Goal: Transaction & Acquisition: Purchase product/service

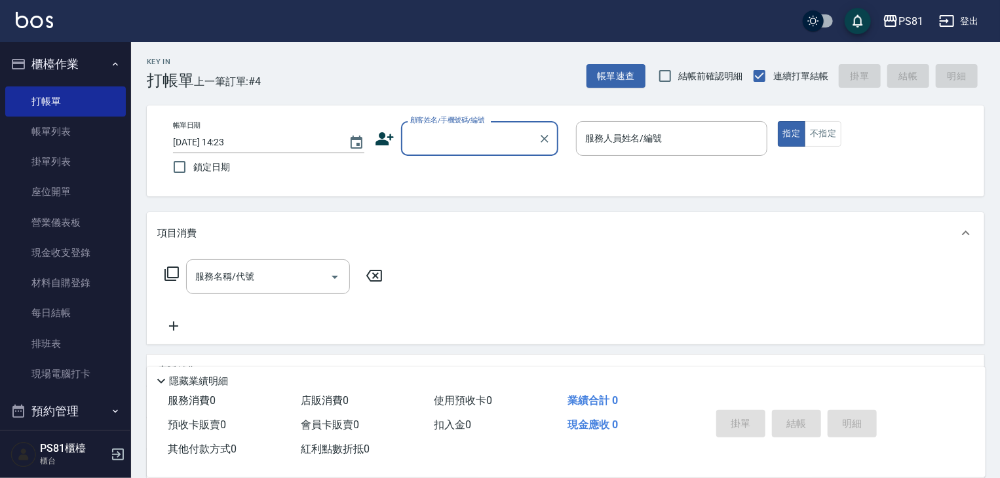
click at [488, 278] on div "服務名稱/代號 服務名稱/代號" at bounding box center [565, 299] width 837 height 90
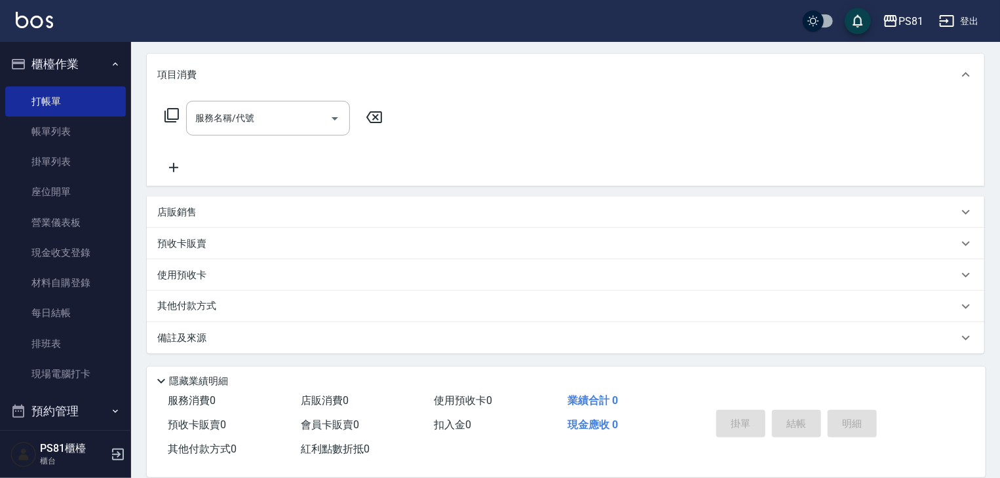
click at [260, 216] on div "店販銷售" at bounding box center [557, 213] width 801 height 14
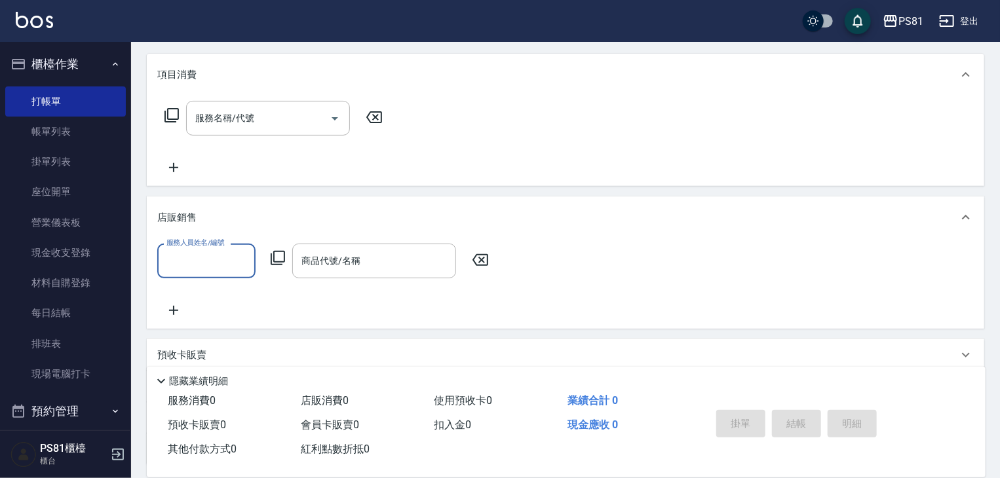
scroll to position [0, 0]
click at [588, 132] on div "服務名稱/代號 服務名稱/代號" at bounding box center [565, 141] width 837 height 90
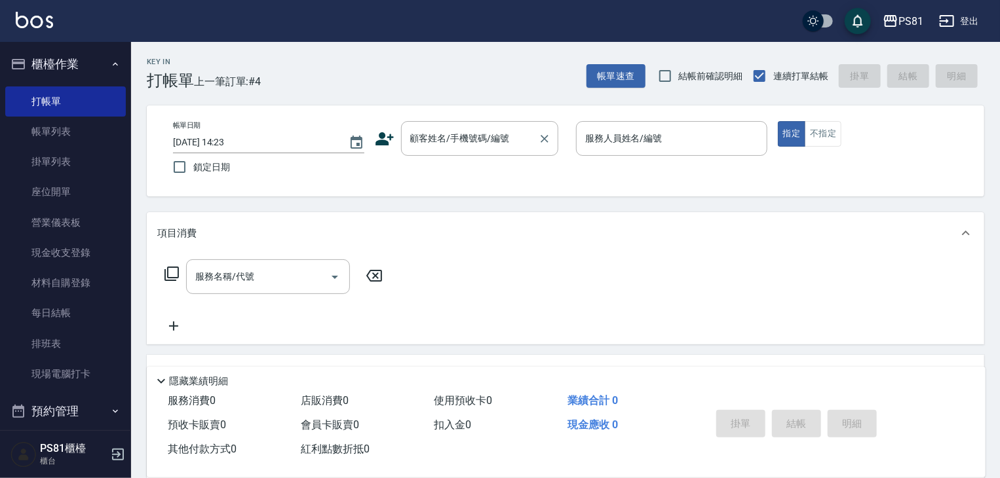
click at [475, 142] on input "顧客姓名/手機號碼/編號" at bounding box center [470, 138] width 126 height 23
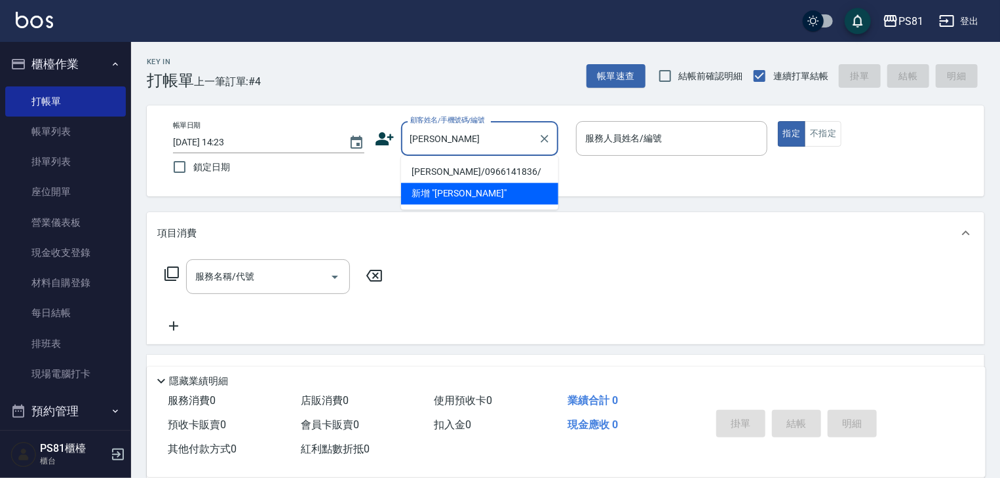
click at [456, 168] on li "[PERSON_NAME]/0966141836/" at bounding box center [479, 172] width 157 height 22
type input "[PERSON_NAME]/0966141836/"
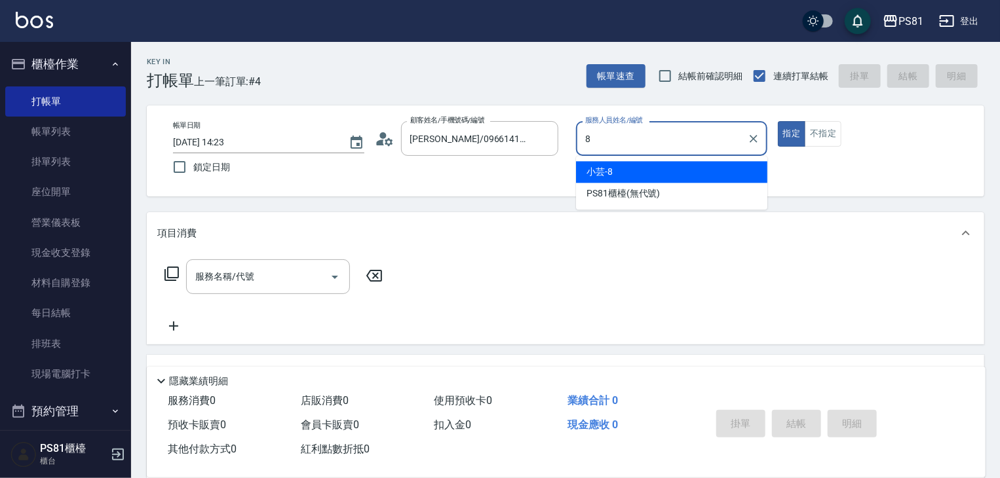
type input "小芸-8"
type button "true"
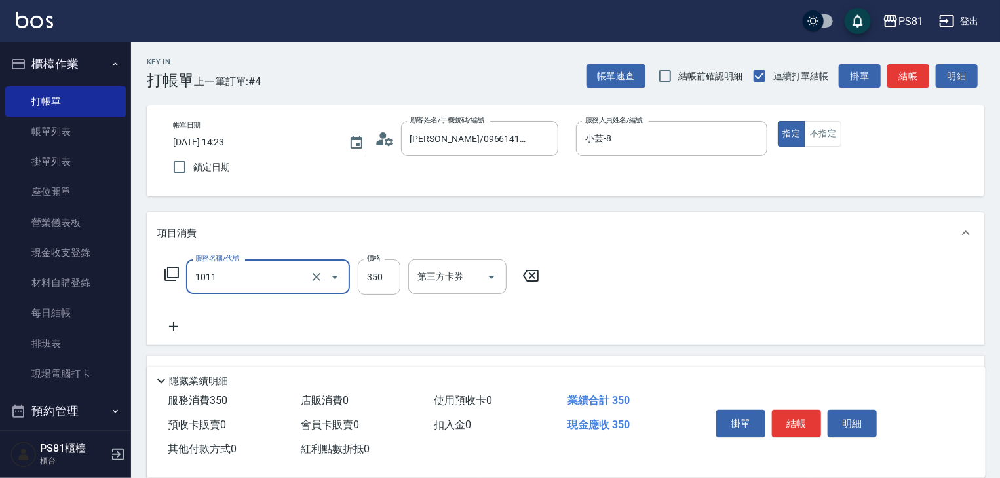
type input "B級單剪(1011)"
click at [792, 405] on div "掛單 結帳 明細" at bounding box center [796, 425] width 171 height 41
click at [799, 442] on div "掛單 結帳 明細" at bounding box center [796, 425] width 171 height 41
click at [797, 424] on button "結帳" at bounding box center [796, 424] width 49 height 28
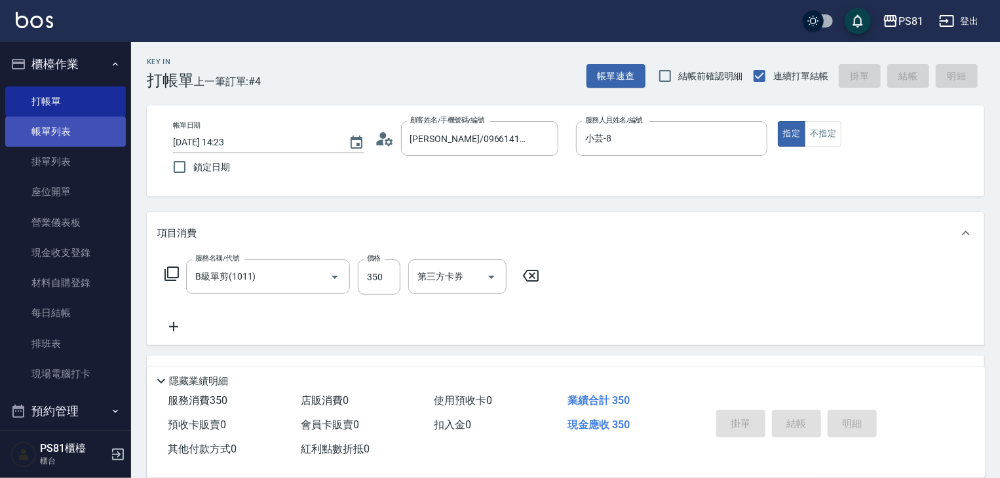
type input "2025/08/23 15:26"
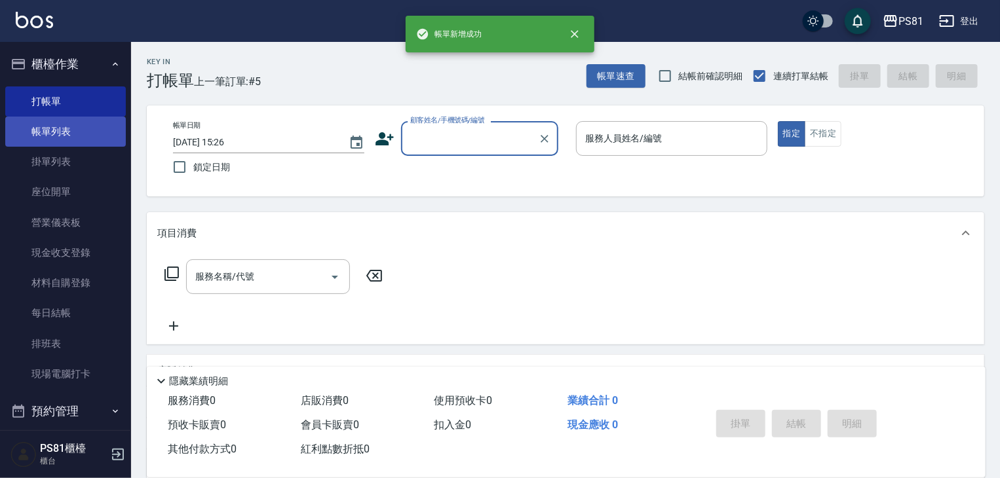
click at [60, 130] on link "帳單列表" at bounding box center [65, 132] width 121 height 30
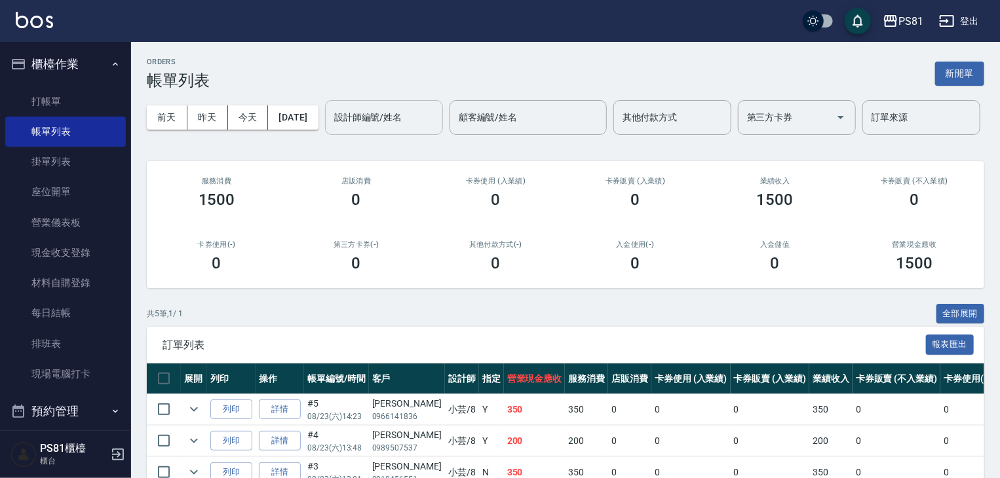
click at [325, 135] on div "設計師編號/姓名" at bounding box center [384, 117] width 118 height 35
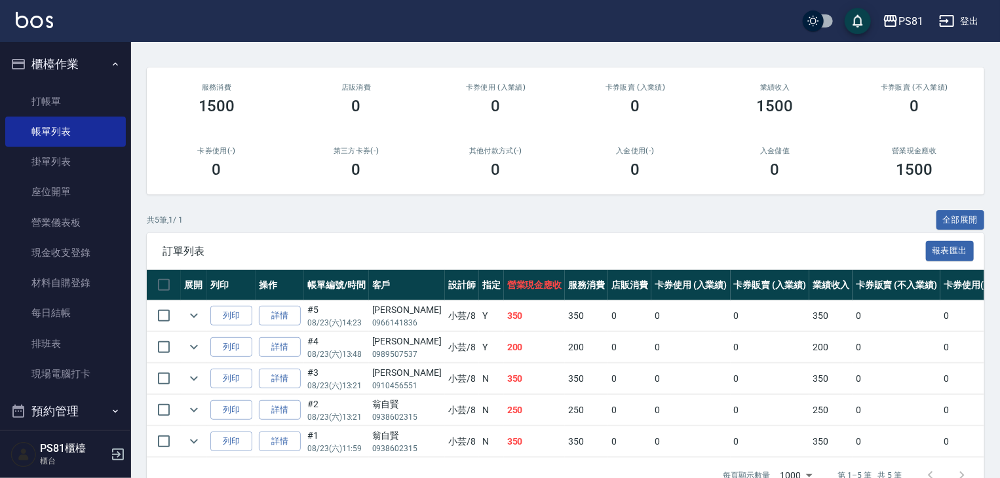
scroll to position [174, 0]
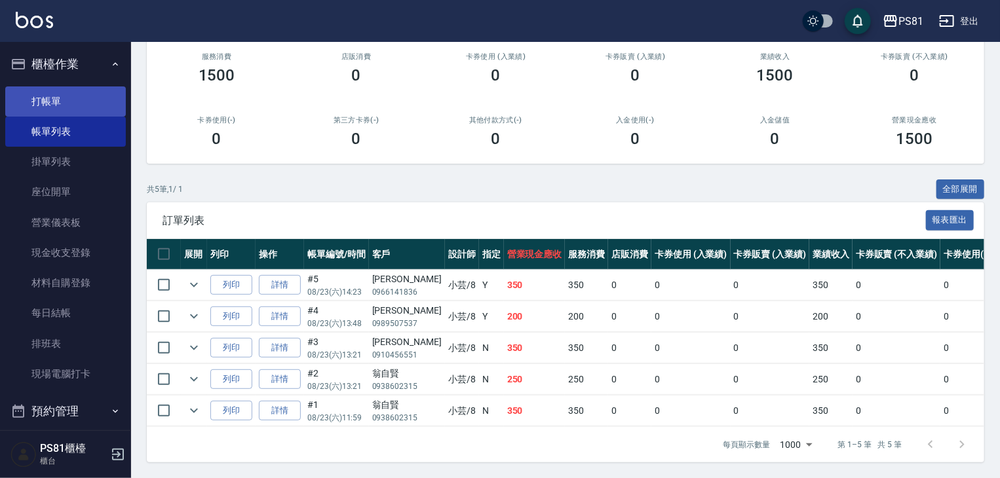
type input "小芸-8"
click at [24, 87] on link "打帳單" at bounding box center [65, 101] width 121 height 30
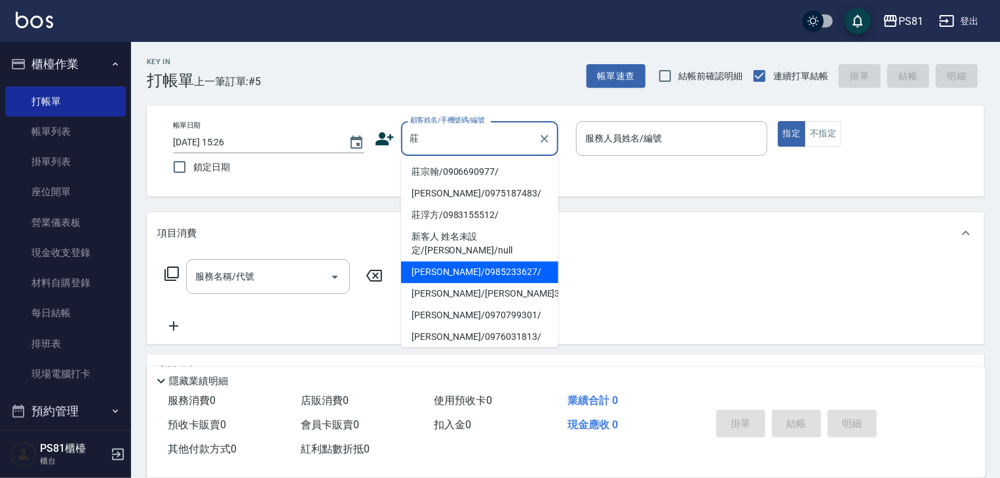
click at [466, 261] on li "[PERSON_NAME]/0985233627/" at bounding box center [479, 272] width 157 height 22
type input "[PERSON_NAME]/0985233627/"
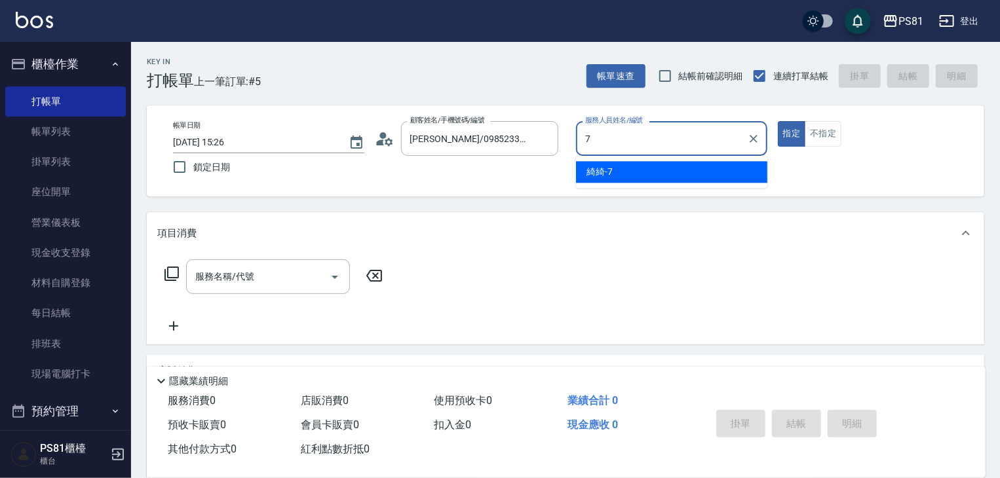
drag, startPoint x: 602, startPoint y: 172, endPoint x: 444, endPoint y: 202, distance: 160.8
click at [601, 172] on span "綺綺 -7" at bounding box center [599, 172] width 26 height 14
type input "綺綺-7"
click at [226, 268] on div "服務名稱/代號 服務名稱/代號" at bounding box center [268, 276] width 164 height 35
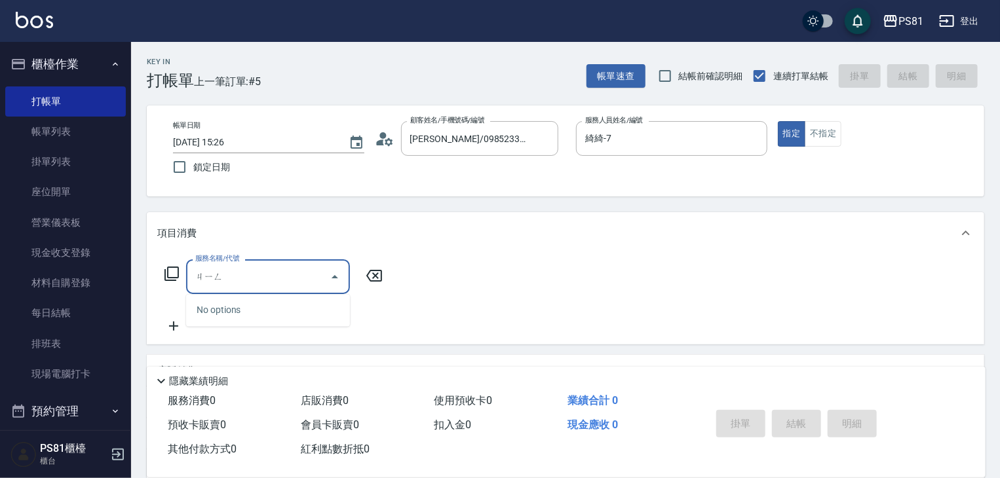
type input "經"
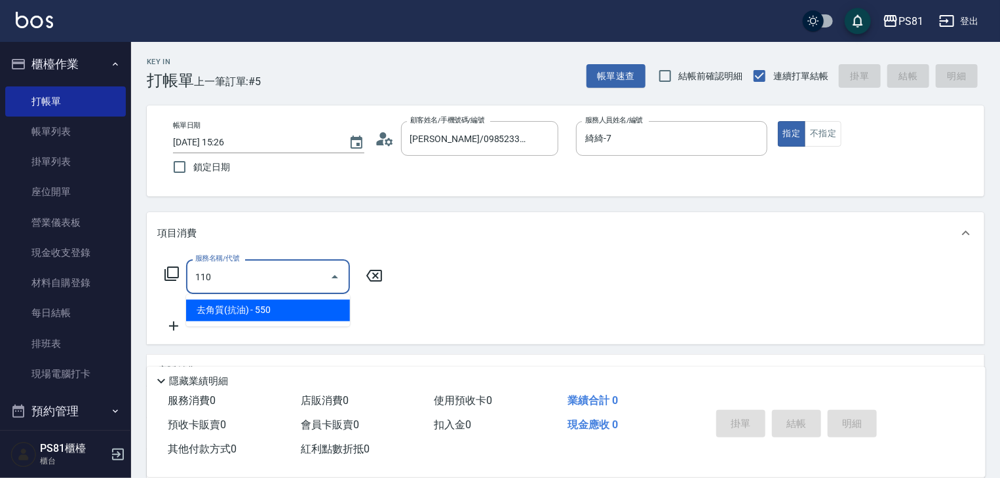
type input "去角質(抗油)(110)"
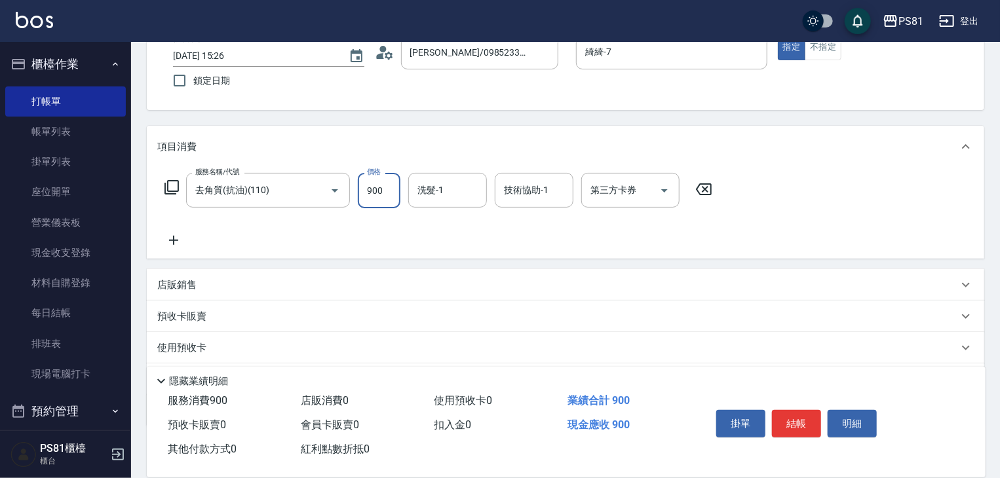
scroll to position [160, 0]
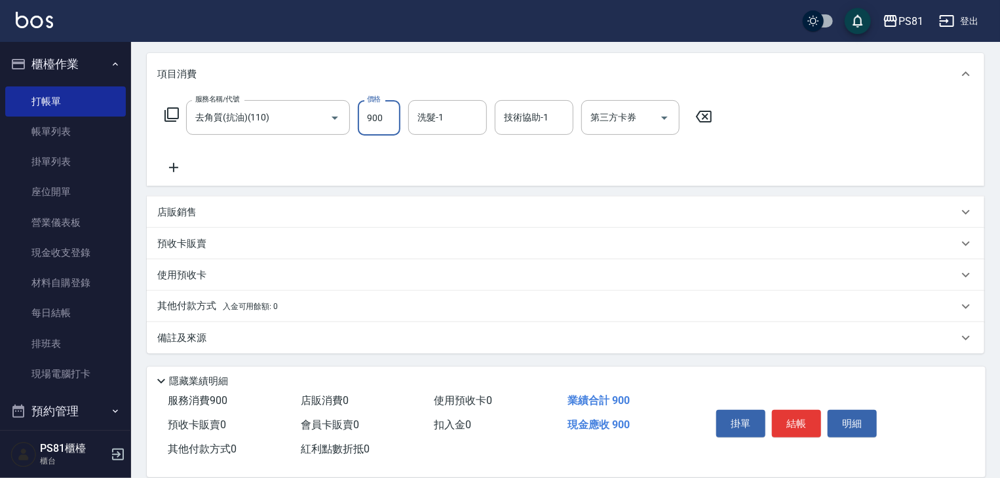
type input "900"
click at [212, 212] on div "店販銷售" at bounding box center [557, 213] width 801 height 14
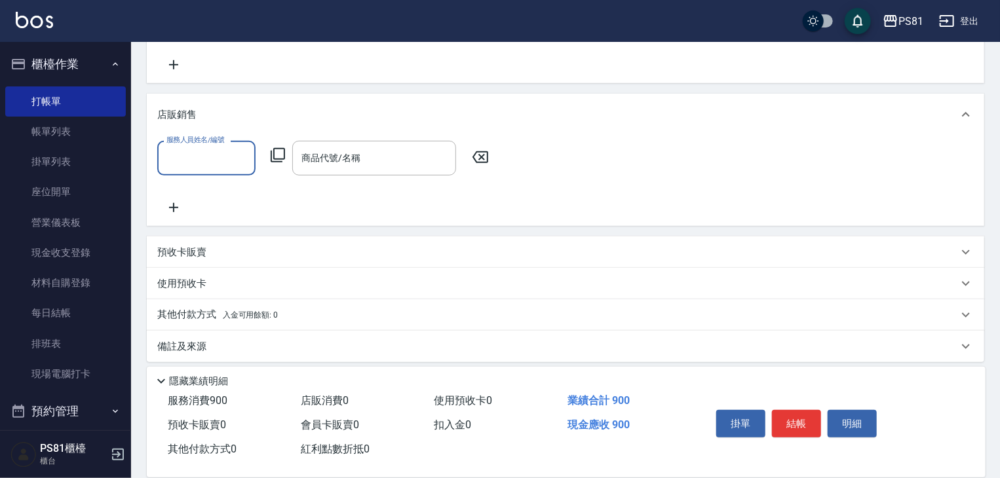
scroll to position [271, 0]
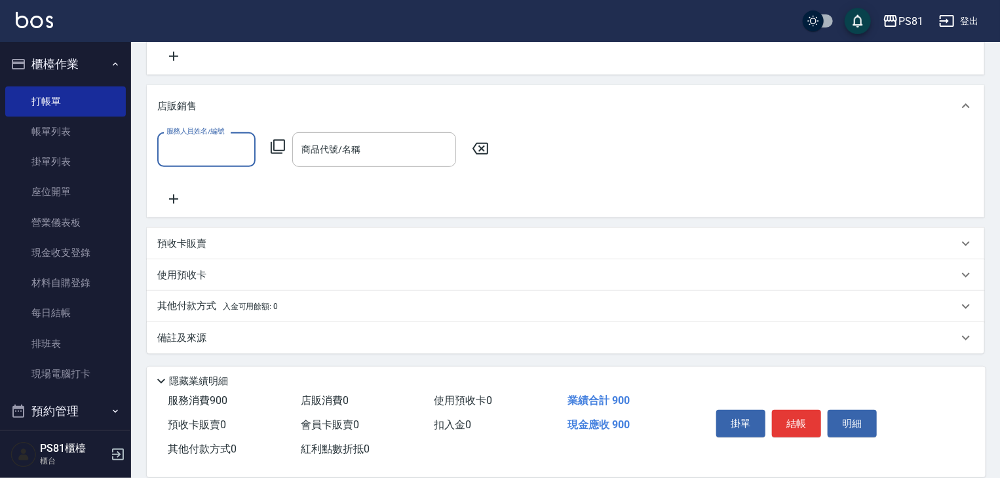
click at [246, 303] on span "入金可用餘額: 0" at bounding box center [251, 306] width 56 height 9
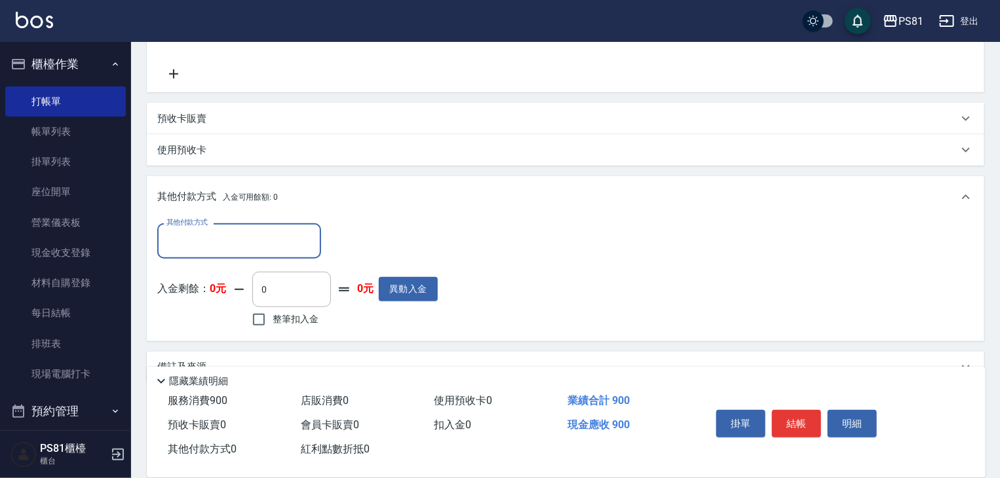
scroll to position [402, 0]
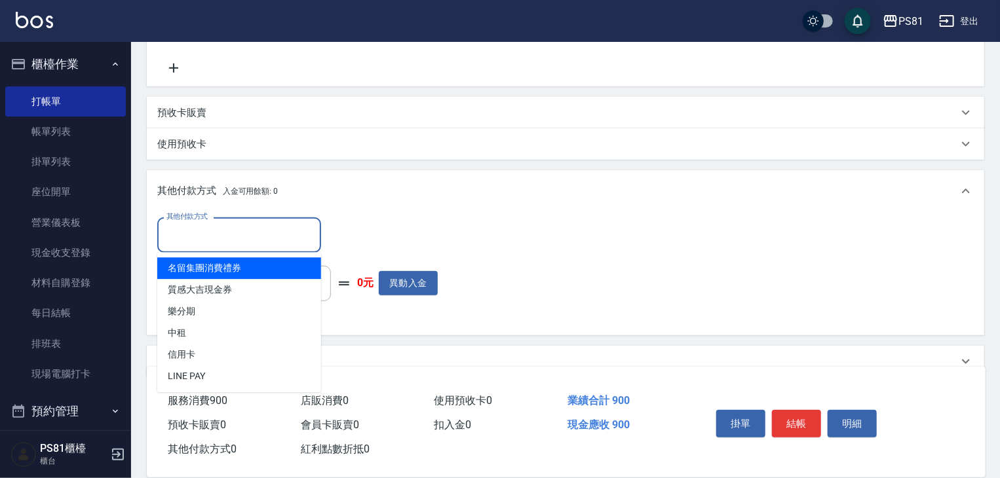
click at [215, 229] on input "其他付款方式" at bounding box center [239, 234] width 152 height 23
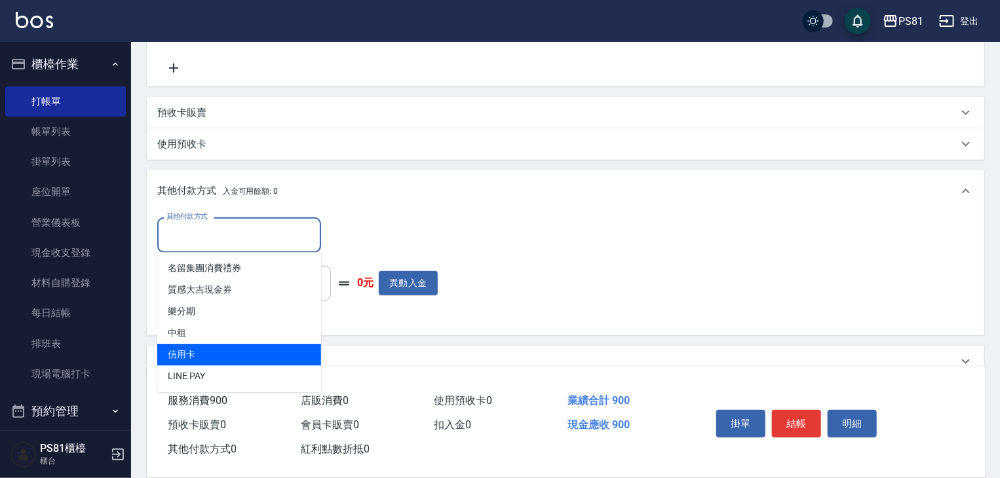
click at [252, 352] on span "信用卡" at bounding box center [239, 355] width 164 height 22
type input "信用卡"
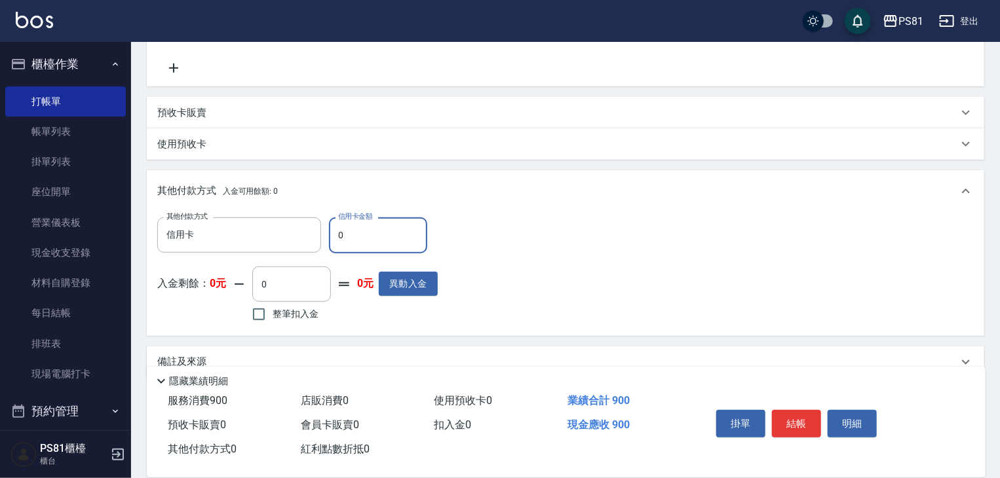
click at [355, 259] on div "其他付款方式 信用卡 其他付款方式 信用卡金額 0 信用卡金額 入金剩餘： 0元 0 ​ 整筆扣入金 0元 異動入金" at bounding box center [297, 271] width 280 height 107
click at [356, 258] on div "其他付款方式 信用卡 其他付款方式 信用卡金額 0 信用卡金額 入金剩餘： 0元 0 ​ 整筆扣入金 0元 異動入金" at bounding box center [297, 271] width 280 height 107
click at [354, 248] on input "0" at bounding box center [378, 235] width 98 height 35
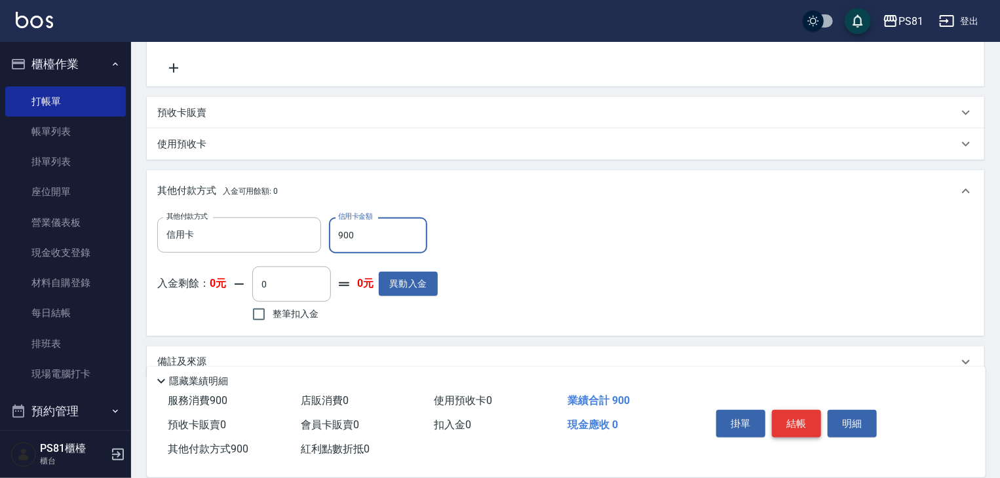
type input "900"
click at [799, 423] on button "結帳" at bounding box center [796, 424] width 49 height 28
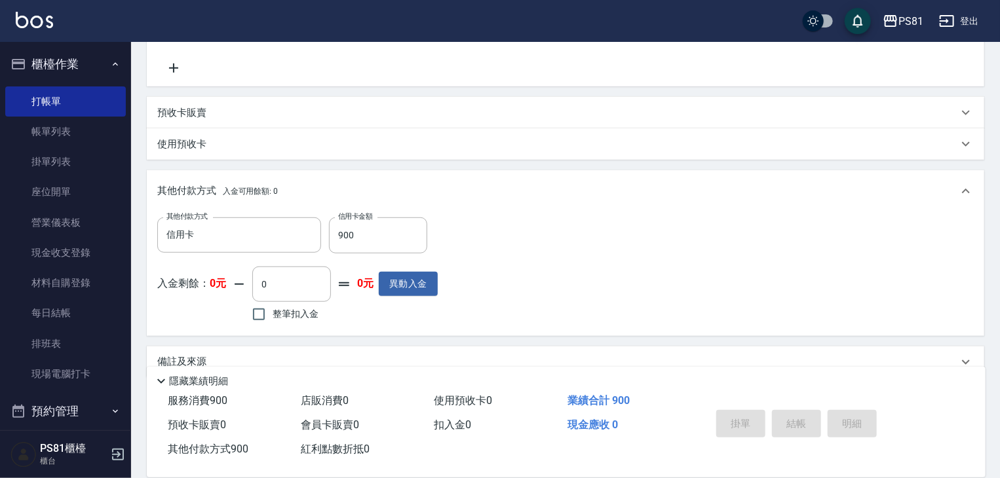
type input "2025/08/23 15:50"
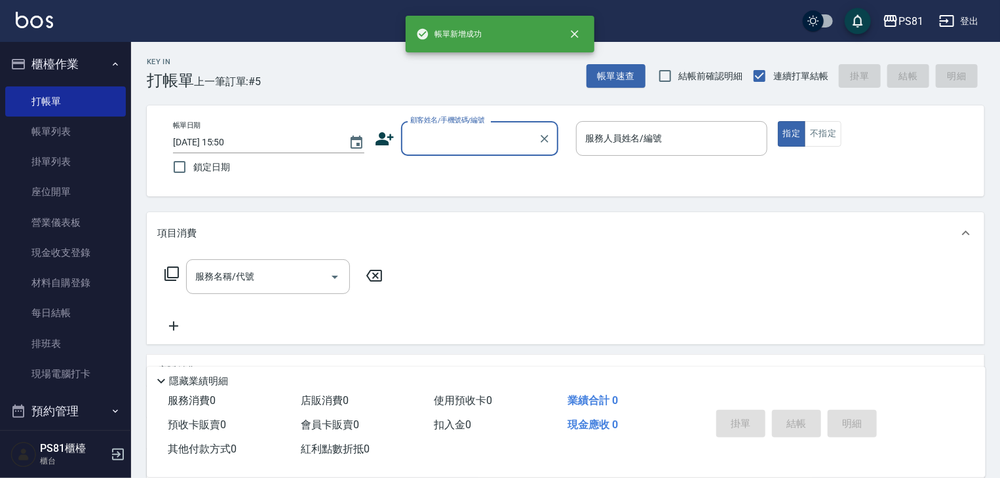
scroll to position [0, 0]
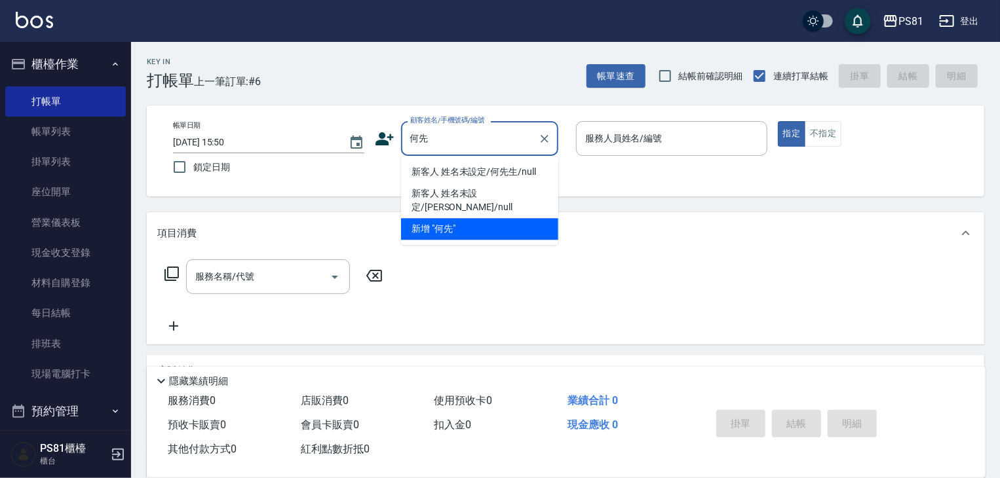
click at [481, 178] on li "新客人 姓名未設定/何先生/null" at bounding box center [479, 172] width 157 height 22
type input "新客人 姓名未設定/何先生/null"
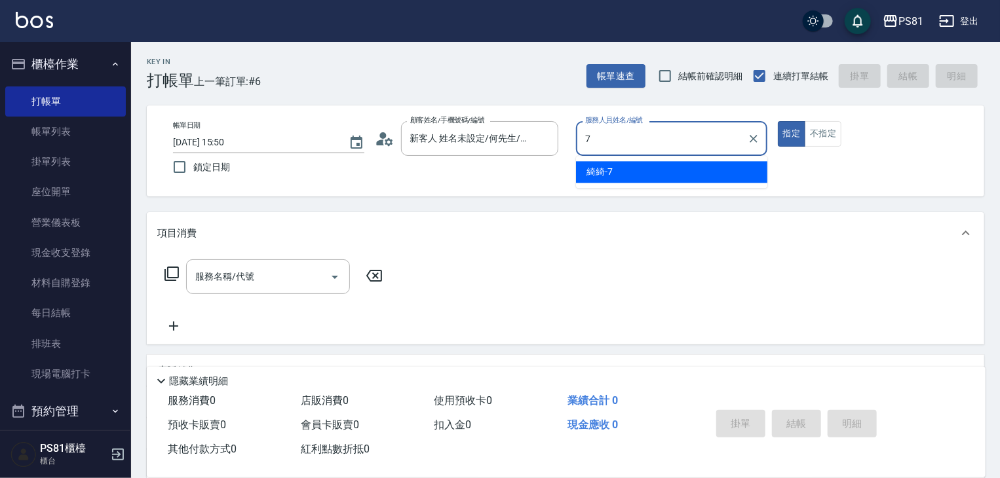
click at [612, 178] on span "綺綺 -7" at bounding box center [599, 172] width 26 height 14
type input "綺綺-7"
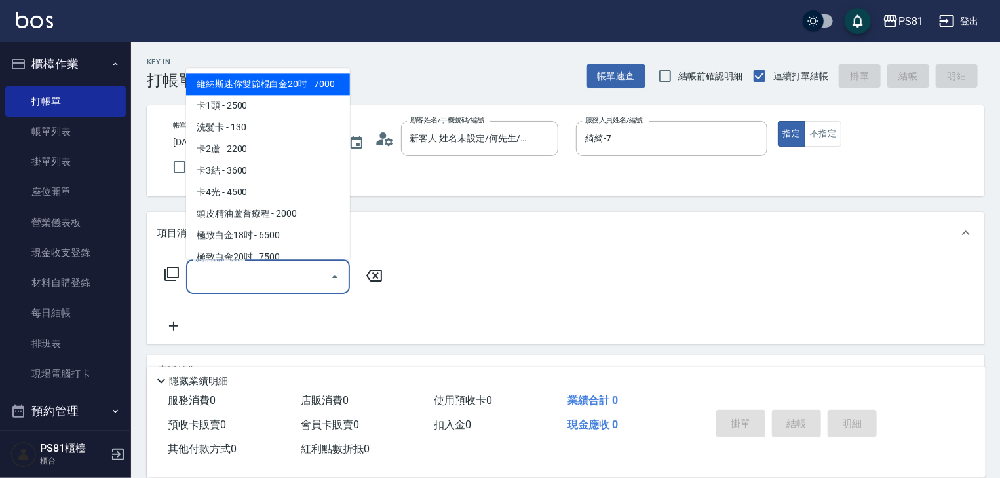
click at [265, 279] on input "服務名稱/代號" at bounding box center [258, 276] width 132 height 23
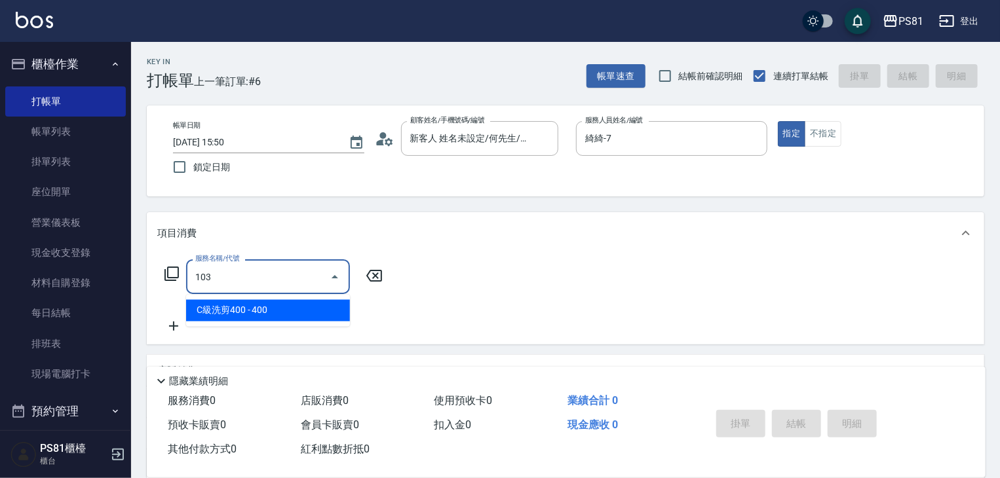
click at [271, 305] on span "C級洗剪400 - 400" at bounding box center [268, 311] width 164 height 22
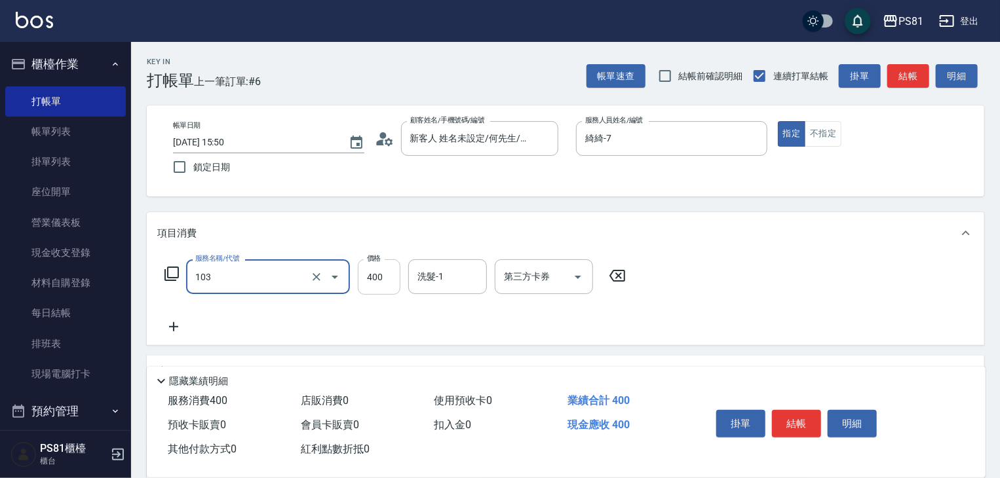
type input "C級洗剪400(103)"
click at [381, 284] on input "400" at bounding box center [379, 276] width 43 height 35
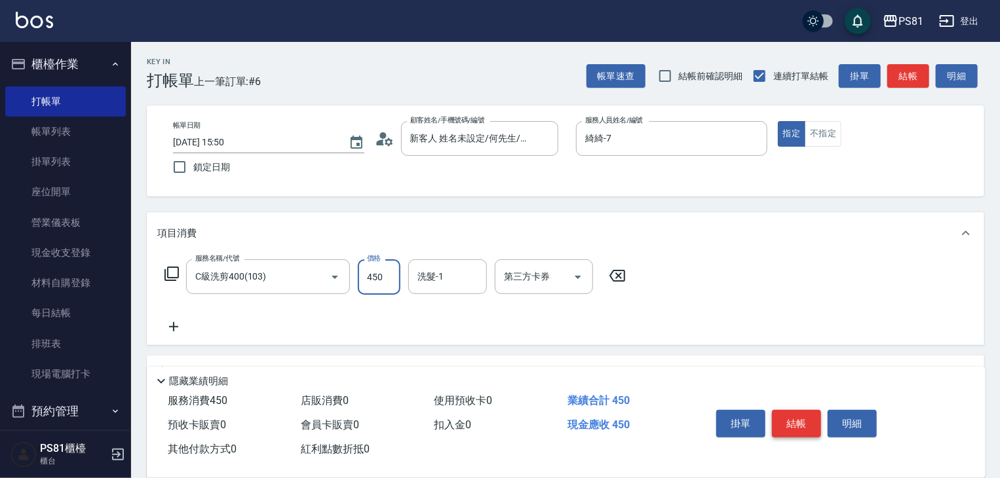
type input "450"
click at [792, 421] on button "結帳" at bounding box center [796, 424] width 49 height 28
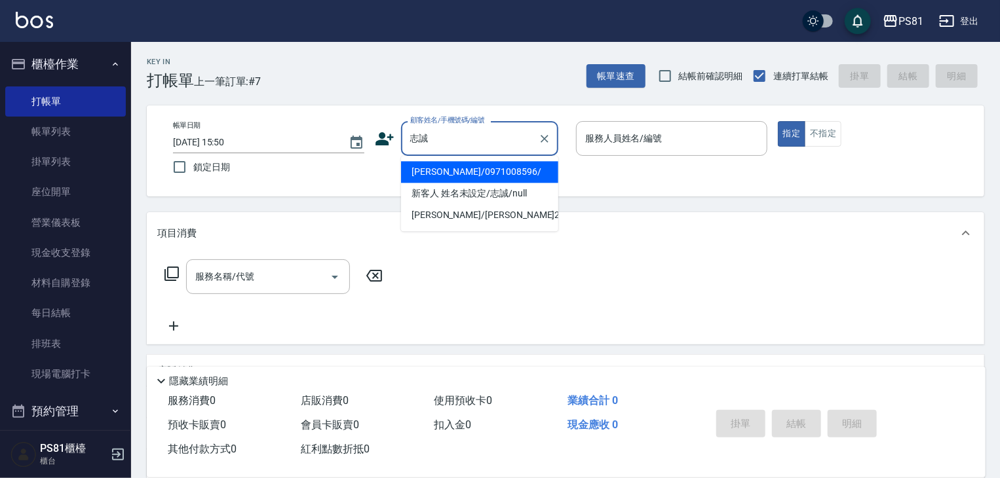
drag, startPoint x: 480, startPoint y: 169, endPoint x: 501, endPoint y: 165, distance: 21.3
click at [481, 169] on li "[PERSON_NAME]/0971008596/" at bounding box center [479, 172] width 157 height 22
type input "[PERSON_NAME]/0971008596/"
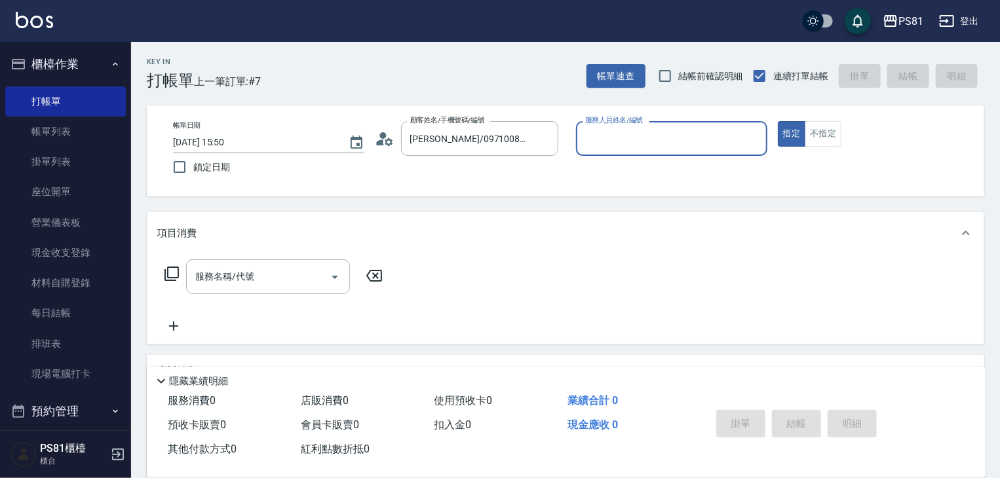
click at [377, 135] on icon at bounding box center [385, 139] width 20 height 20
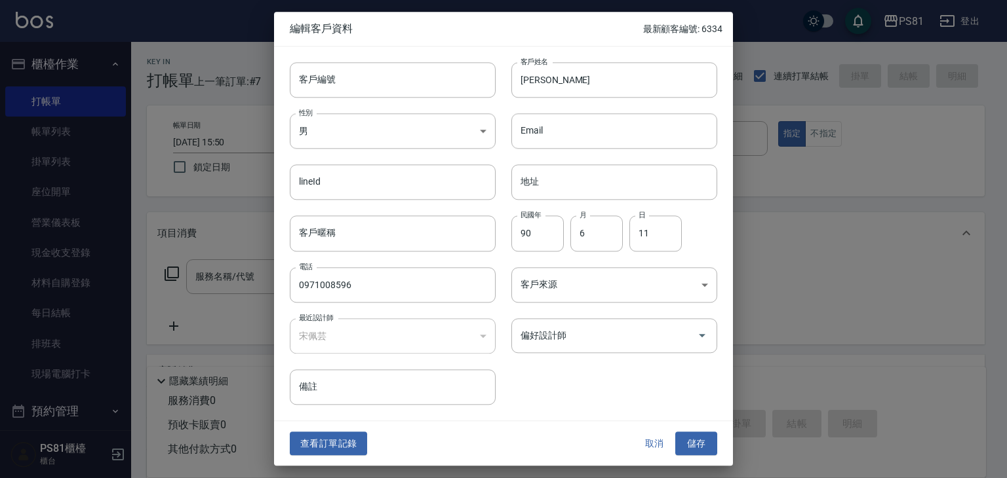
click at [645, 445] on button "取消" at bounding box center [654, 444] width 42 height 24
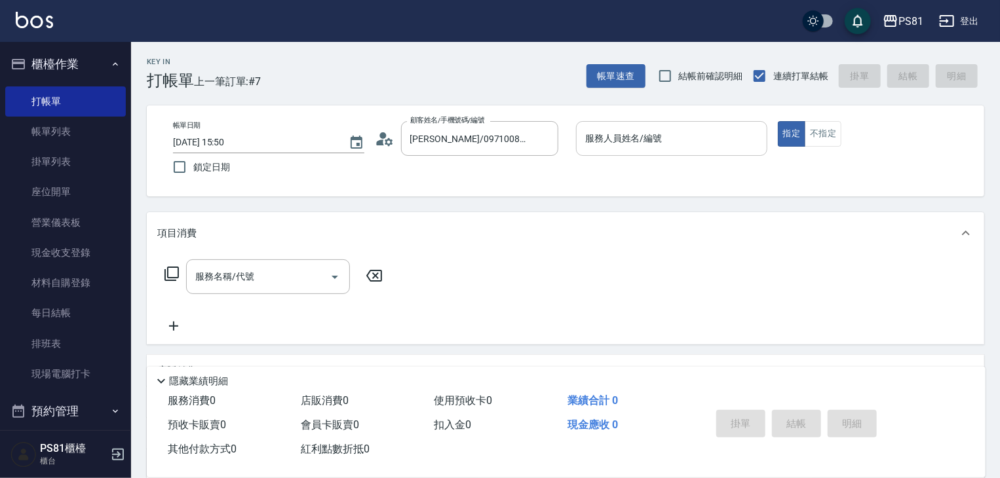
click at [632, 141] on input "服務人員姓名/編號" at bounding box center [672, 138] width 180 height 23
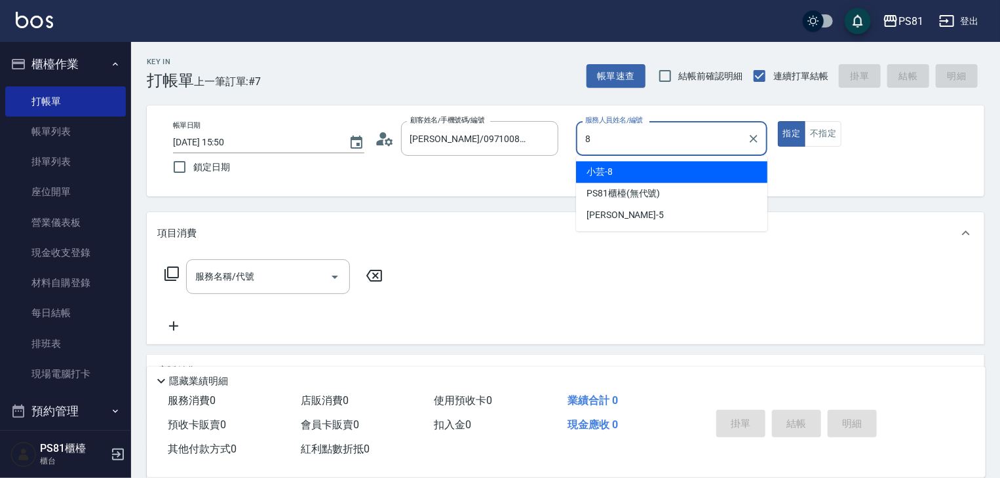
type input "小芸-8"
type button "true"
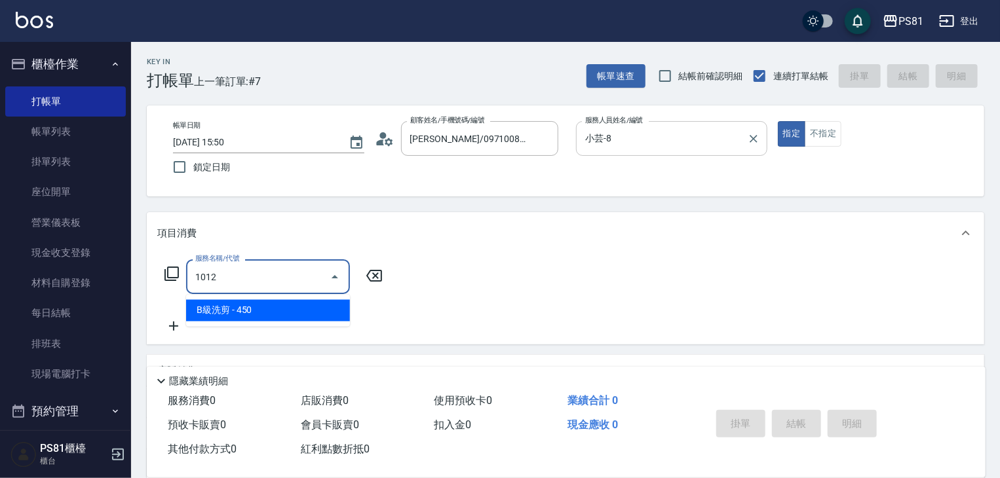
type input "B級洗剪(1012)"
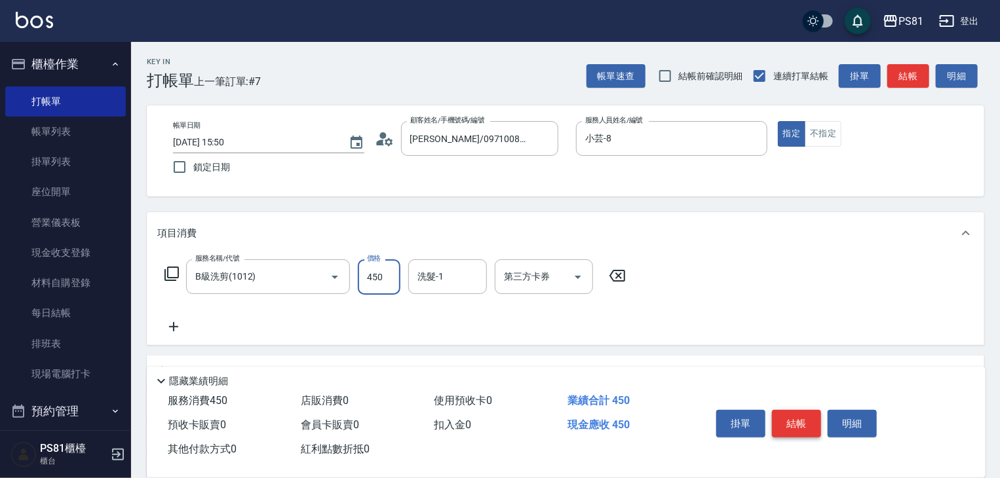
click at [797, 422] on button "結帳" at bounding box center [796, 424] width 49 height 28
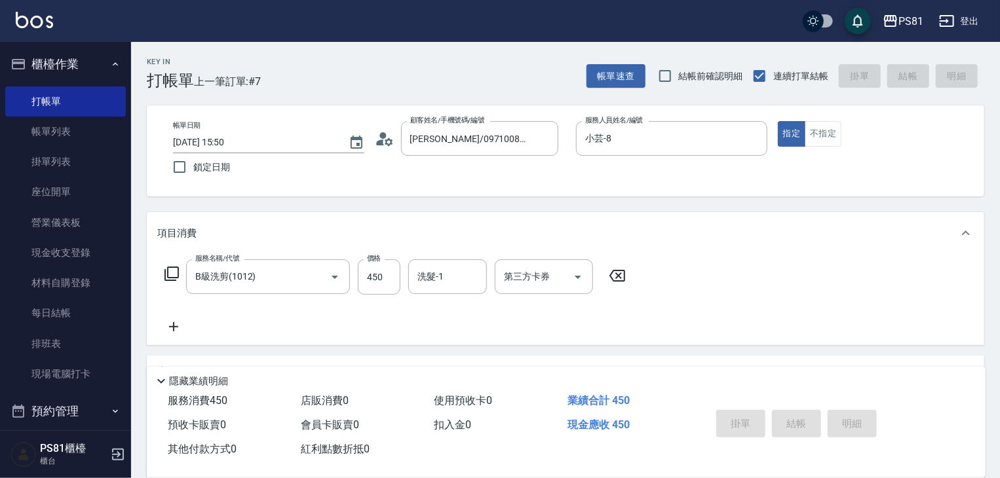
type input "2025/08/23 16:19"
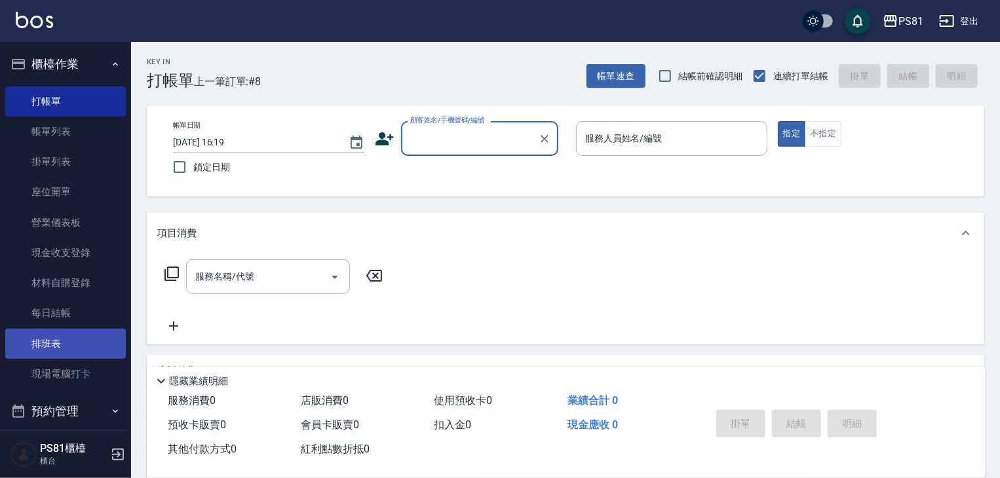
click at [58, 344] on link "排班表" at bounding box center [65, 344] width 121 height 30
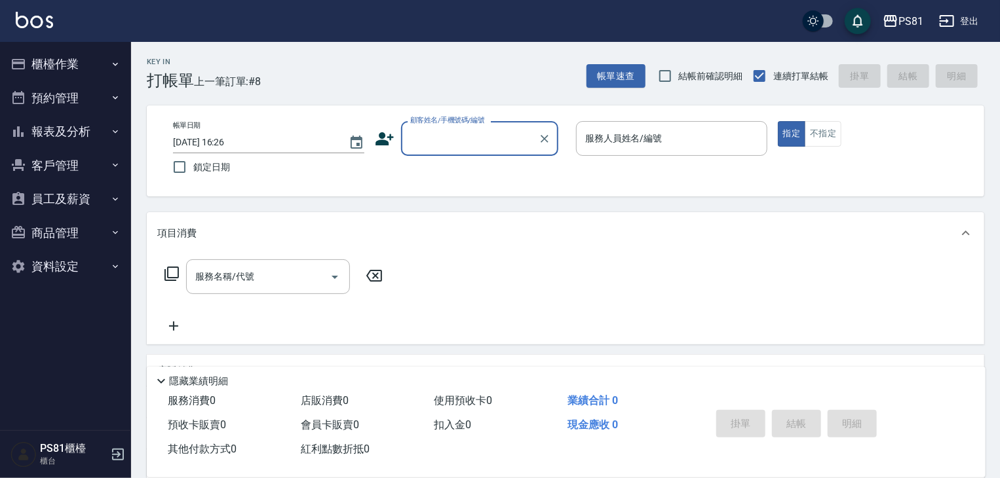
click at [79, 66] on button "櫃檯作業" at bounding box center [65, 64] width 121 height 34
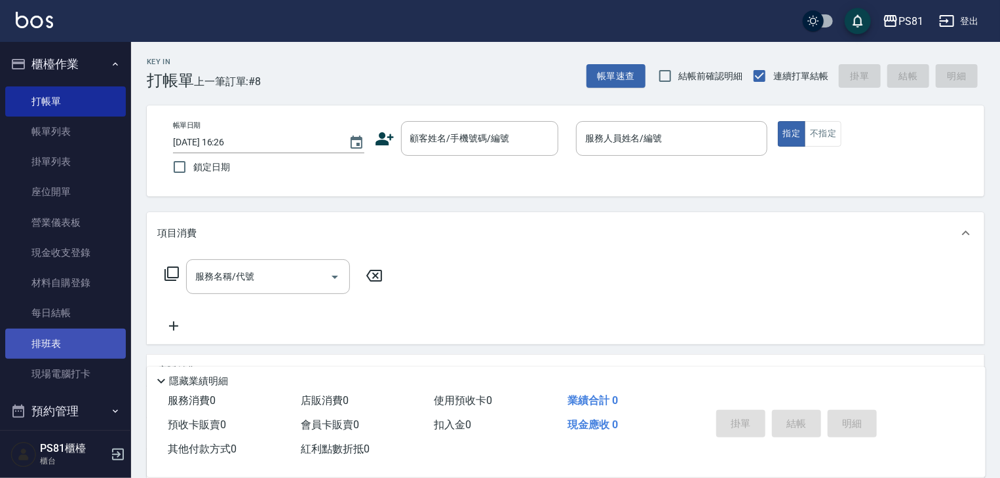
click at [90, 334] on link "排班表" at bounding box center [65, 344] width 121 height 30
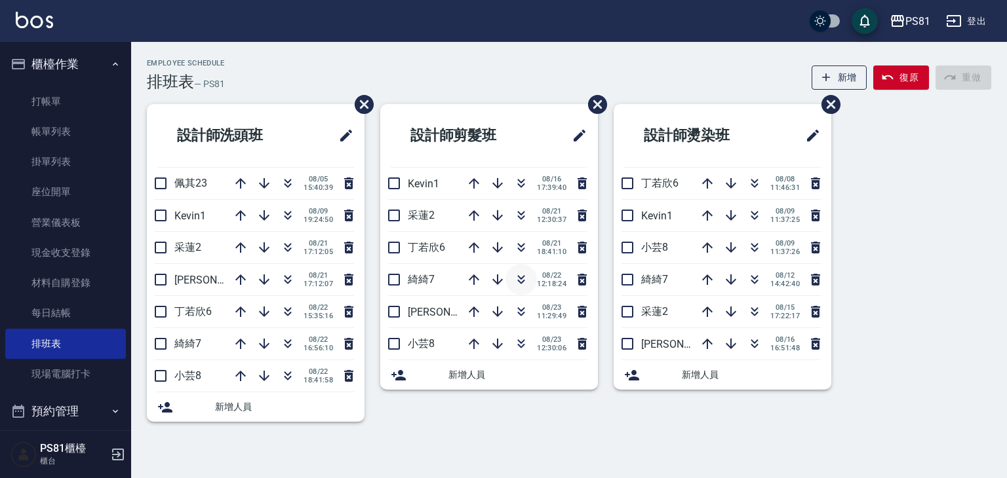
click at [516, 286] on icon "button" at bounding box center [521, 280] width 16 height 16
click at [42, 96] on link "打帳單" at bounding box center [65, 101] width 121 height 30
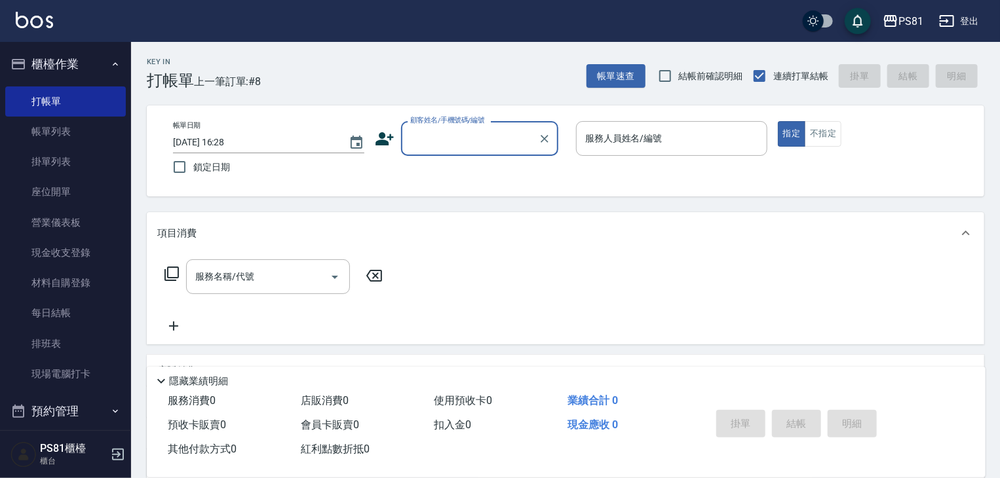
click at [462, 144] on input "顧客姓名/手機號碼/編號" at bounding box center [470, 138] width 126 height 23
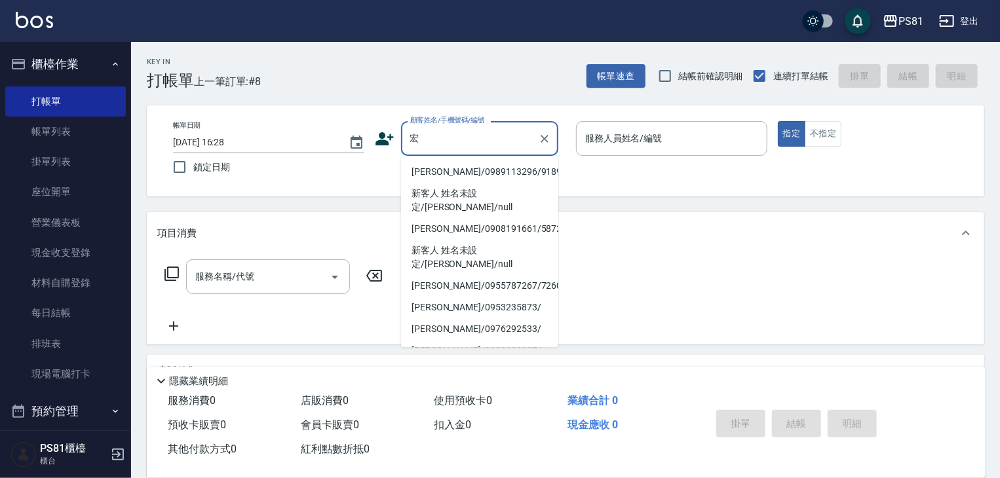
type input "宏"
click at [383, 137] on icon at bounding box center [384, 138] width 18 height 13
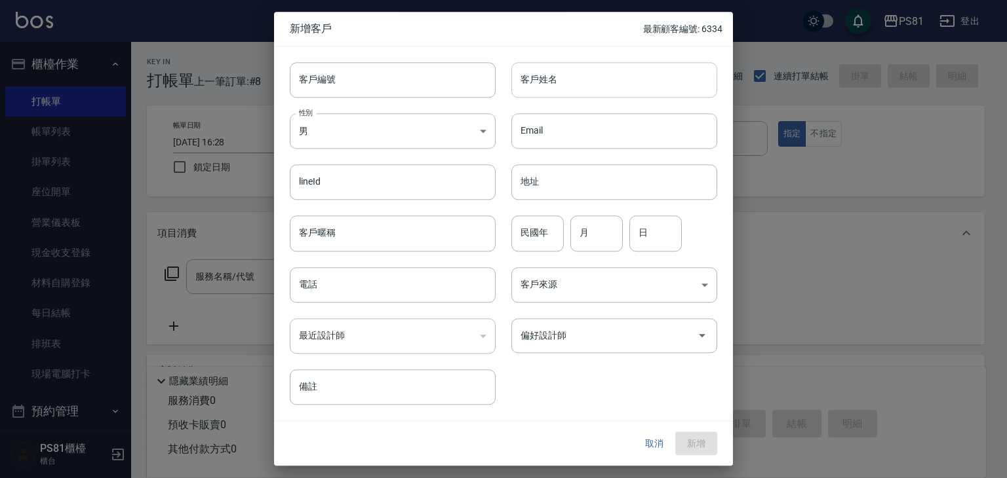
click at [555, 90] on input "客戶姓名" at bounding box center [614, 79] width 206 height 35
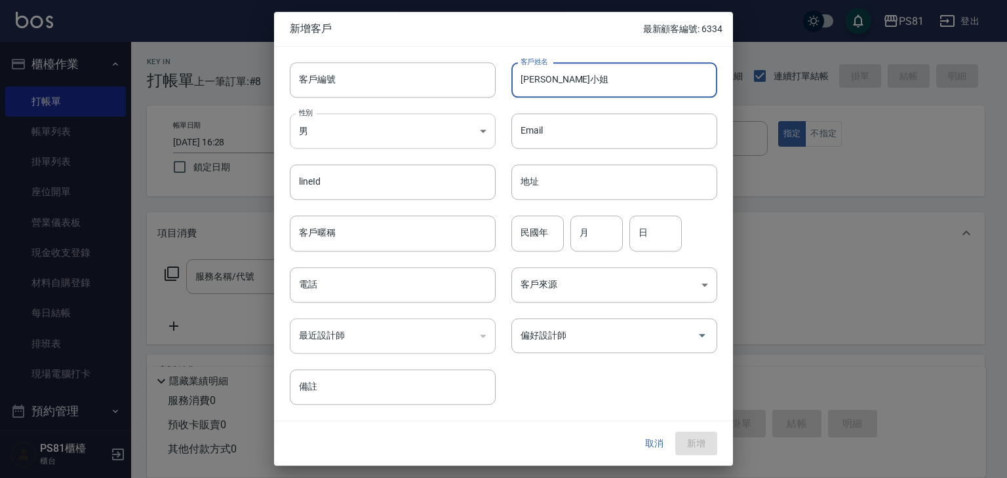
type input "[PERSON_NAME]小姐"
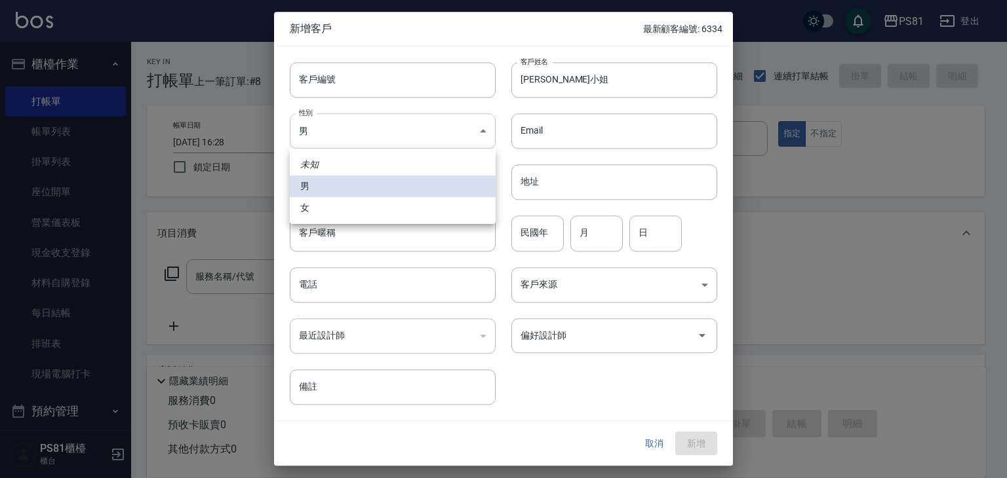
click at [415, 141] on body "PS81 登出 櫃檯作業 打帳單 帳單列表 掛單列表 座位開單 營業儀表板 現金收支登錄 材料自購登錄 每日結帳 排班表 現場電腦打卡 預約管理 預約管理 單…" at bounding box center [503, 318] width 1007 height 637
click at [391, 217] on li "女" at bounding box center [393, 208] width 206 height 22
type input "[DEMOGRAPHIC_DATA]"
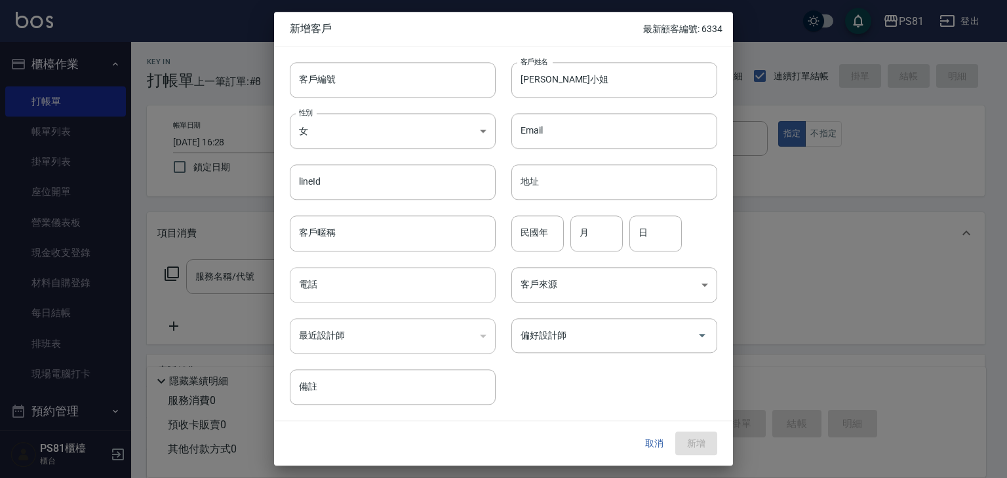
click at [372, 284] on input "電話" at bounding box center [393, 284] width 206 height 35
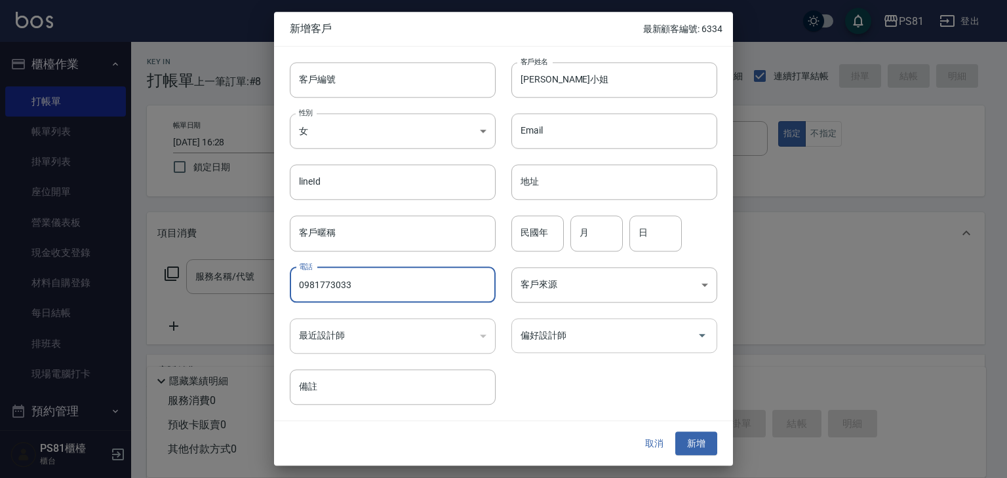
click at [658, 323] on div "偏好設計師" at bounding box center [614, 335] width 206 height 35
type input "0981773033"
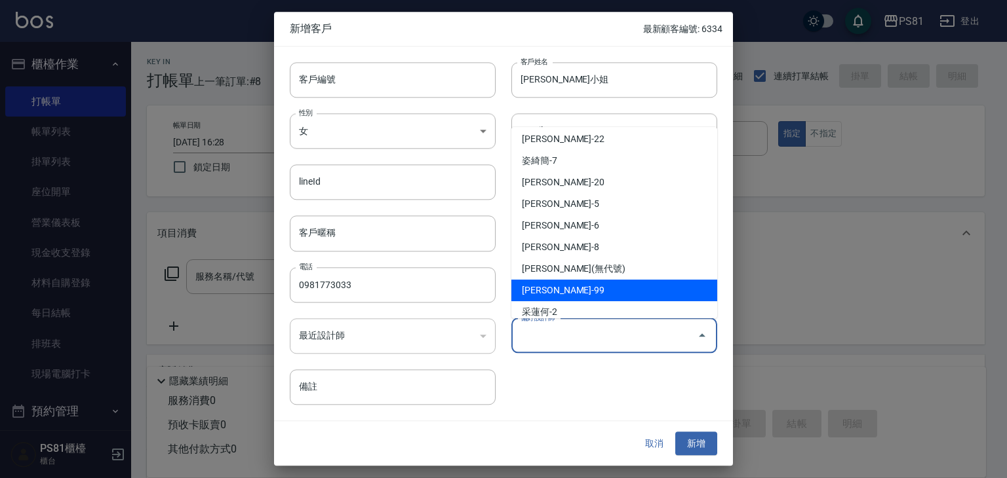
scroll to position [186, 0]
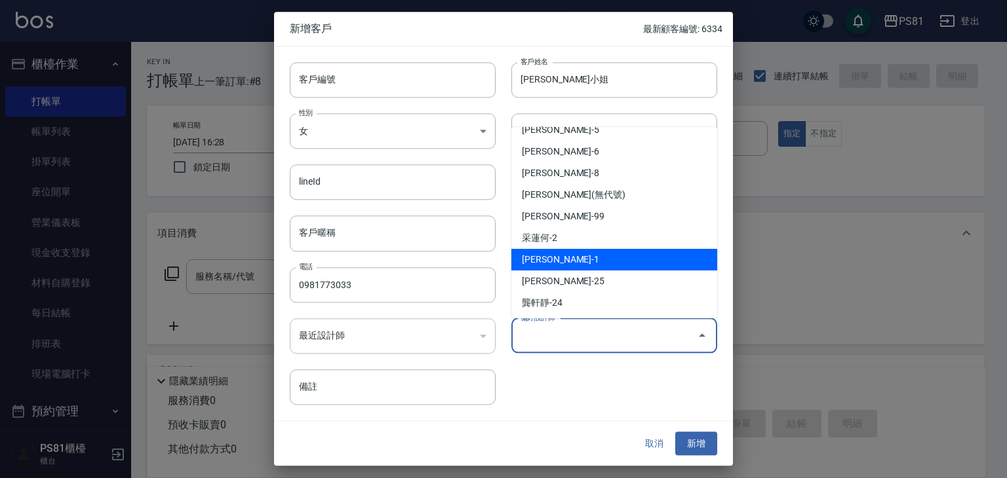
click at [577, 263] on li "[PERSON_NAME]-1" at bounding box center [614, 260] width 206 height 22
type input "[PERSON_NAME]"
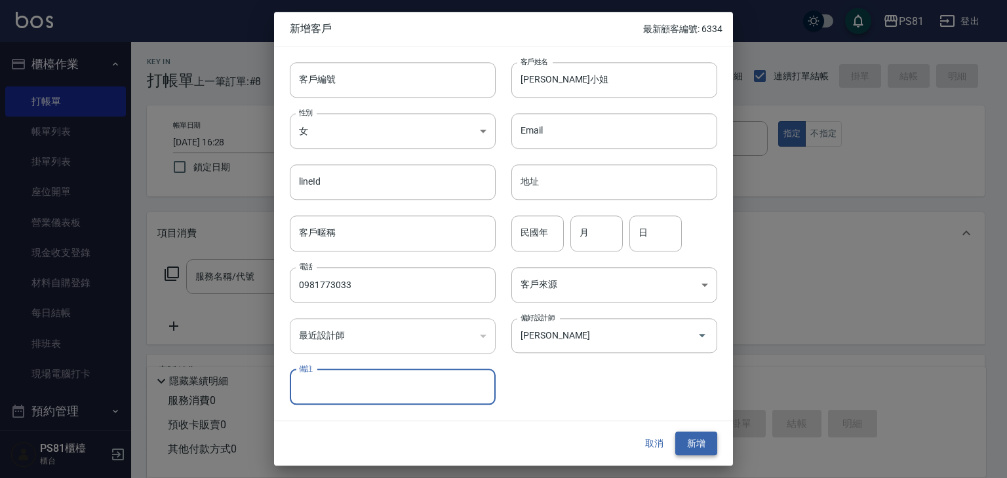
click at [700, 451] on button "新增" at bounding box center [696, 444] width 42 height 24
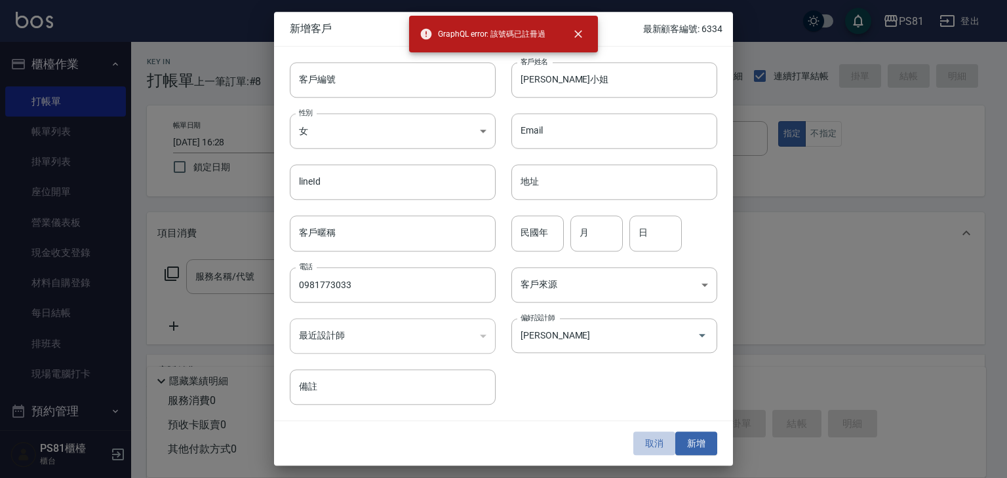
click at [661, 442] on button "取消" at bounding box center [654, 444] width 42 height 24
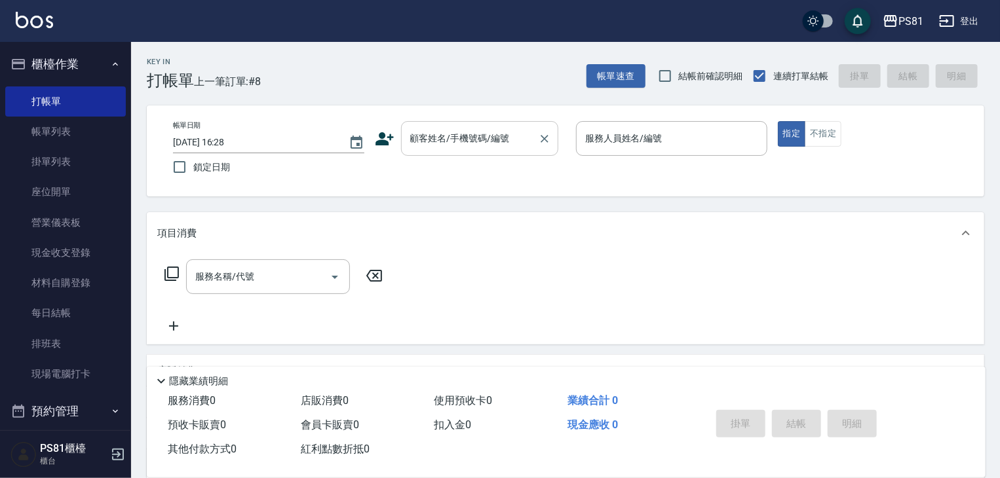
click at [524, 148] on input "顧客姓名/手機號碼/編號" at bounding box center [470, 138] width 126 height 23
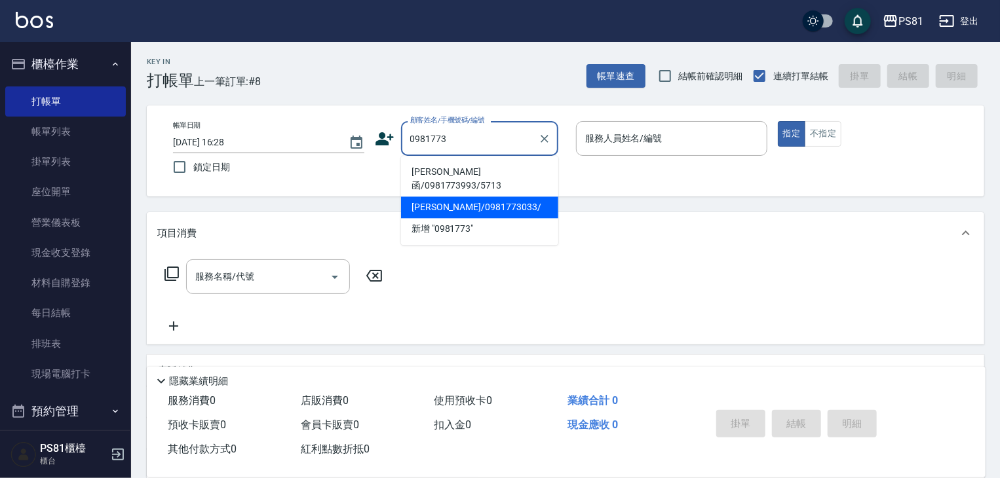
click at [505, 197] on li "[PERSON_NAME]/0981773033/" at bounding box center [479, 208] width 157 height 22
type input "[PERSON_NAME]/0981773033/"
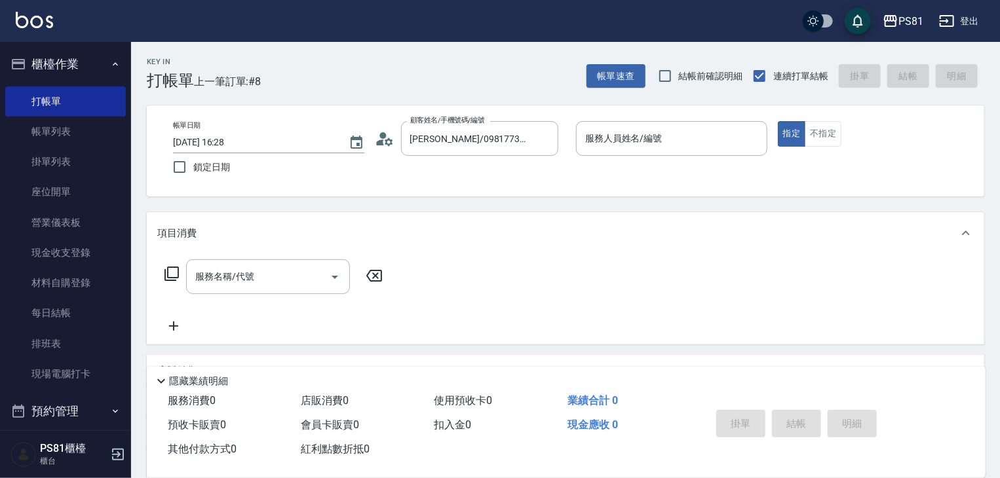
click at [387, 146] on icon at bounding box center [385, 139] width 20 height 20
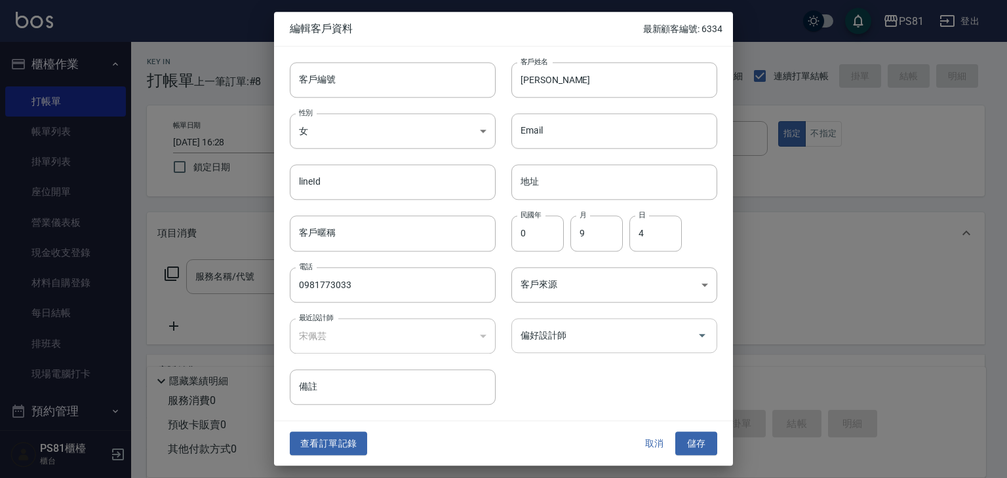
click at [666, 330] on input "偏好設計師" at bounding box center [604, 335] width 174 height 23
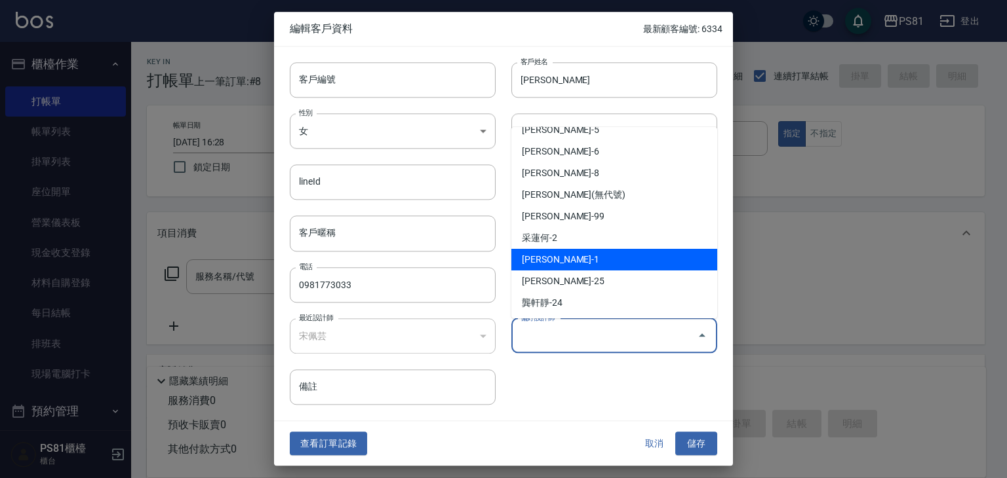
click at [552, 251] on li "[PERSON_NAME]-1" at bounding box center [614, 260] width 206 height 22
type input "[PERSON_NAME]"
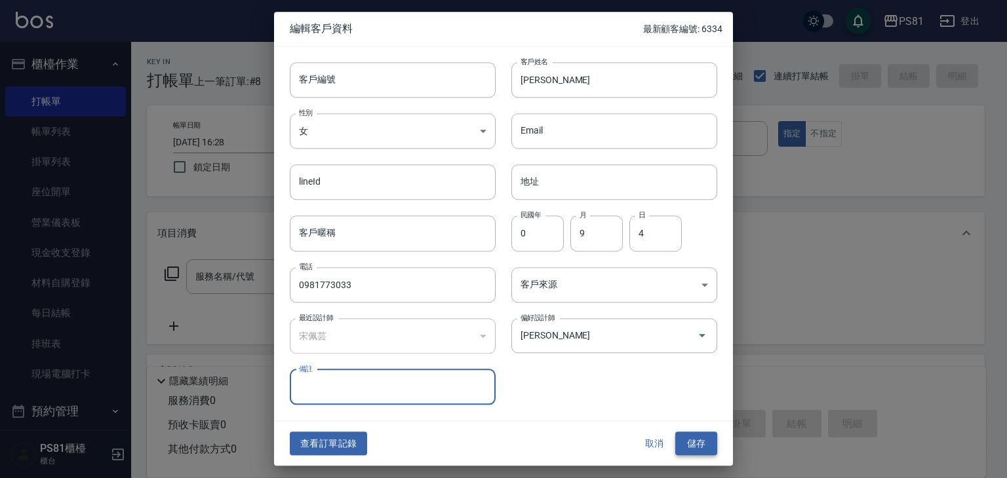
click at [706, 442] on button "儲存" at bounding box center [696, 444] width 42 height 24
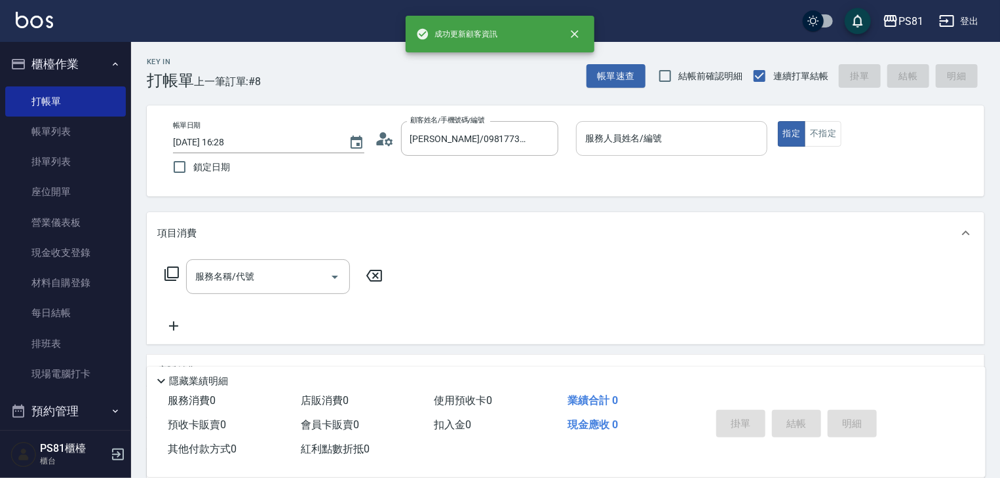
click at [678, 144] on input "服務人員姓名/編號" at bounding box center [672, 138] width 180 height 23
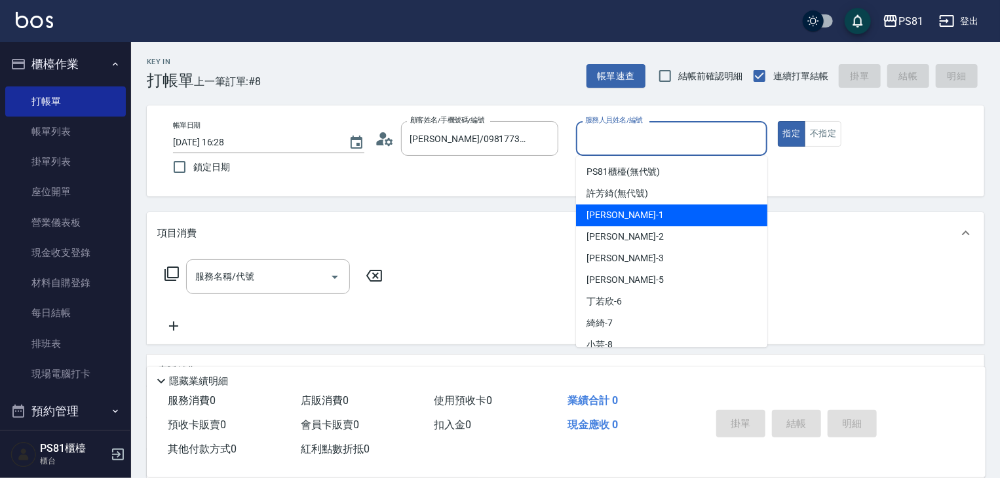
click at [657, 210] on div "[PERSON_NAME] -1" at bounding box center [671, 215] width 191 height 22
type input "[PERSON_NAME]-1"
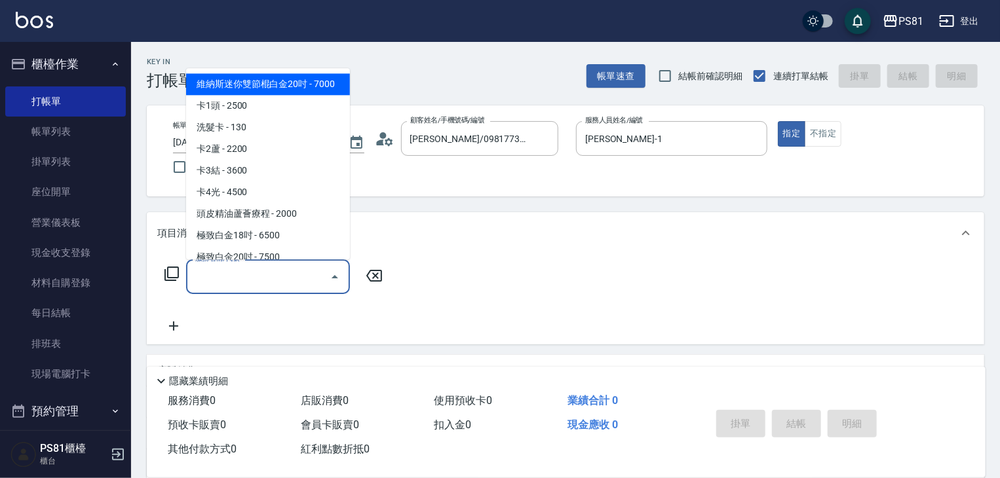
click at [292, 279] on input "服務名稱/代號" at bounding box center [258, 276] width 132 height 23
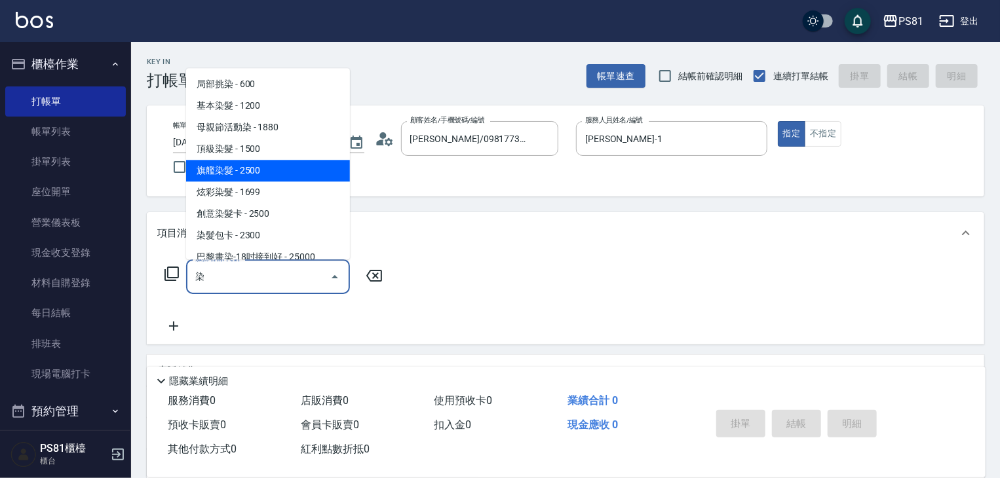
click at [279, 168] on span "旗艦染髮 - 2500" at bounding box center [268, 171] width 164 height 22
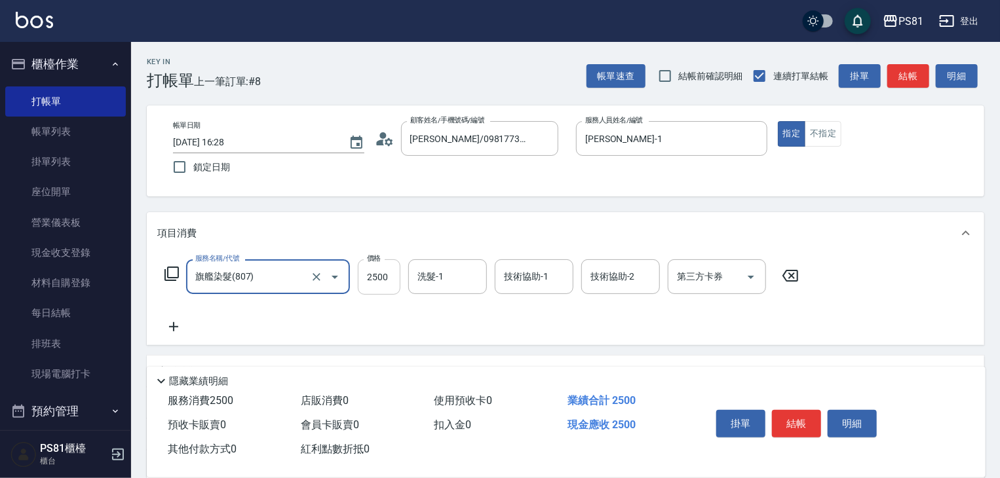
type input "旗艦染髮(807)"
click at [383, 280] on input "2500" at bounding box center [379, 276] width 43 height 35
type input "1880"
click at [182, 326] on icon at bounding box center [173, 327] width 33 height 16
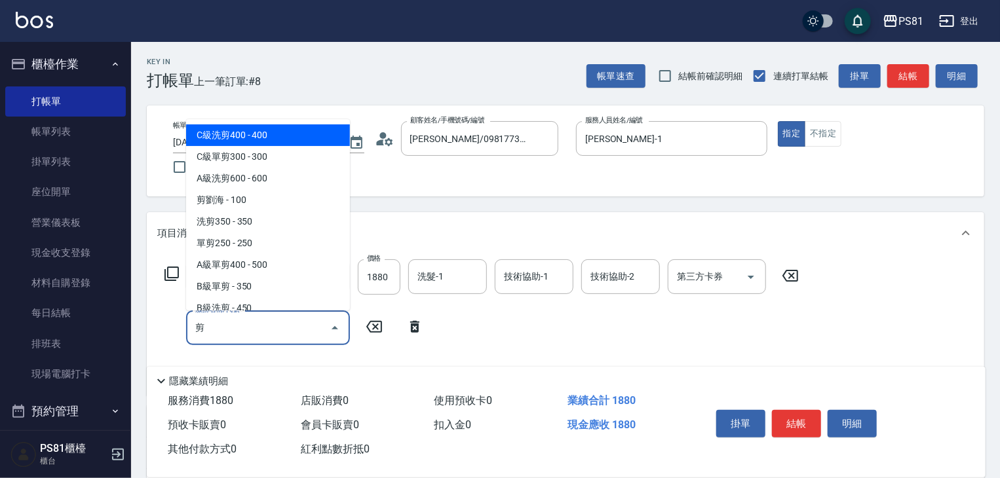
click at [235, 139] on span "C級洗剪400 - 400" at bounding box center [268, 136] width 164 height 22
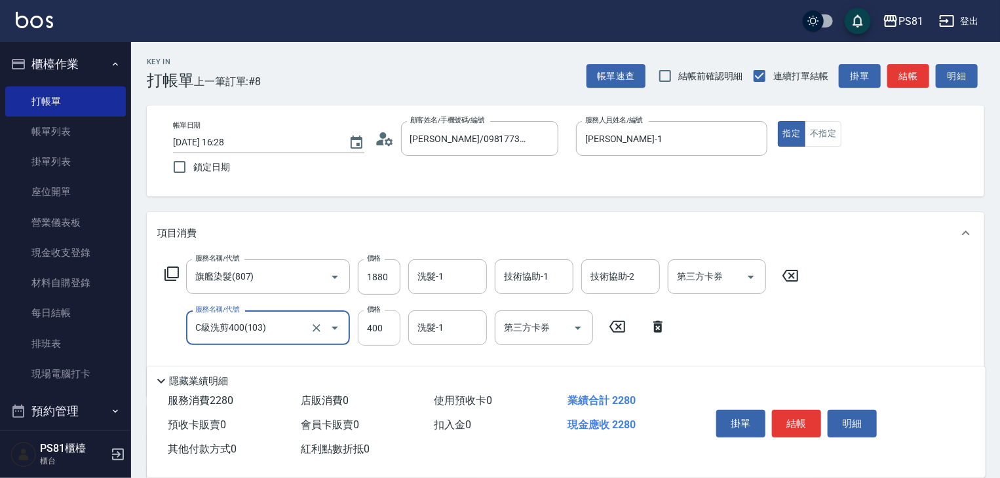
type input "C級洗剪400(103)"
click at [384, 321] on input "400" at bounding box center [379, 328] width 43 height 35
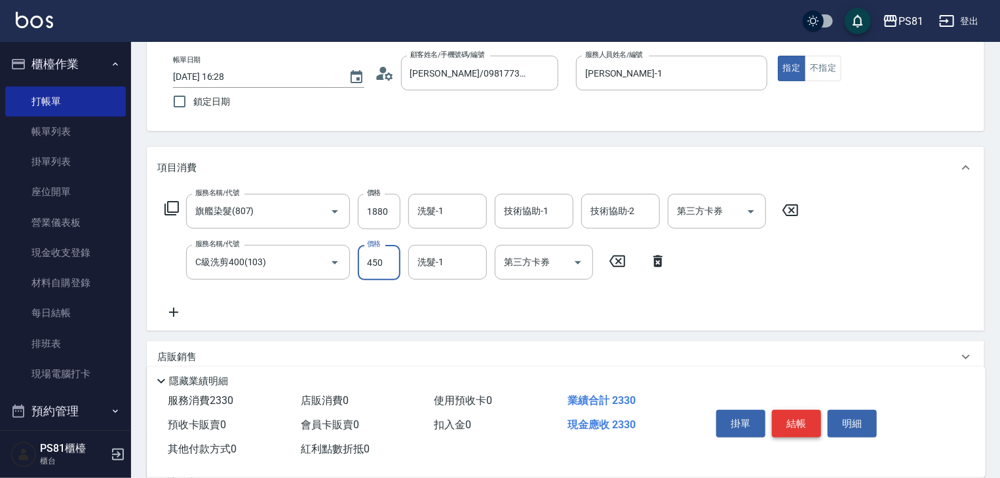
type input "450"
click at [790, 412] on button "結帳" at bounding box center [796, 424] width 49 height 28
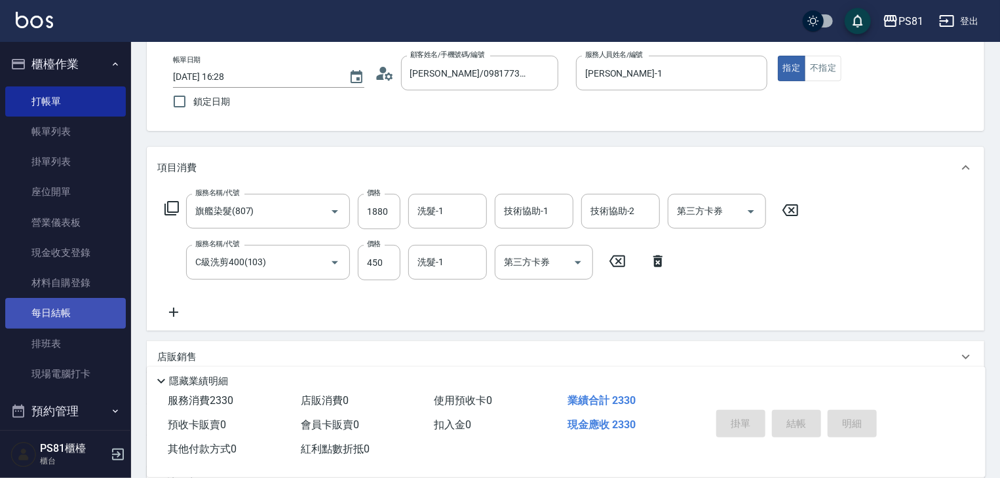
type input "[DATE] 16:29"
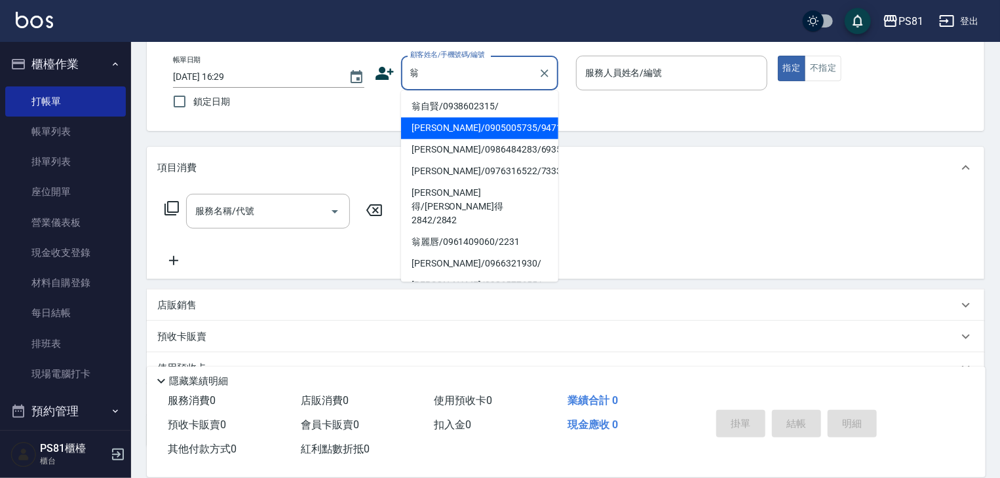
drag, startPoint x: 435, startPoint y: 119, endPoint x: 440, endPoint y: 113, distance: 8.4
click at [436, 119] on li "[PERSON_NAME]/0905005735/9471" at bounding box center [479, 128] width 157 height 22
type input "[PERSON_NAME]/0905005735/9471"
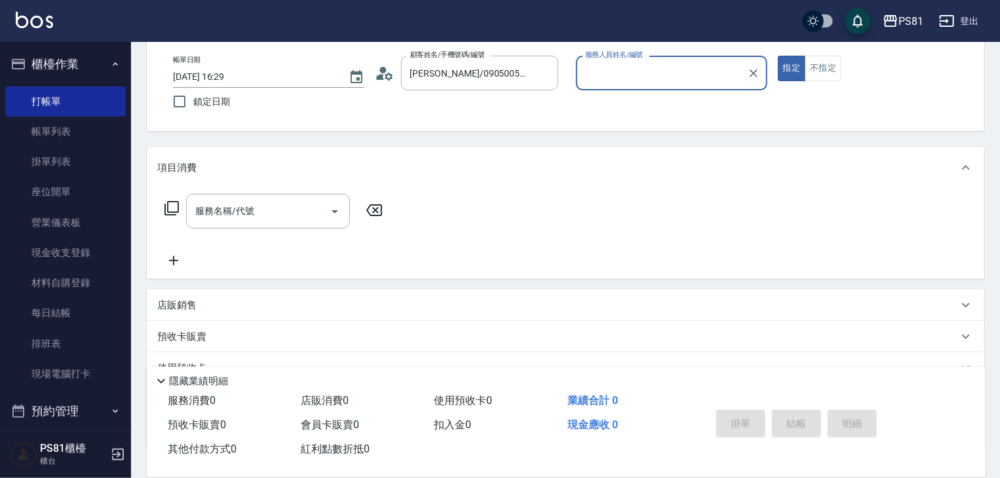
type input "[DEMOGRAPHIC_DATA]-2"
click at [541, 67] on icon "Clear" at bounding box center [544, 73] width 13 height 13
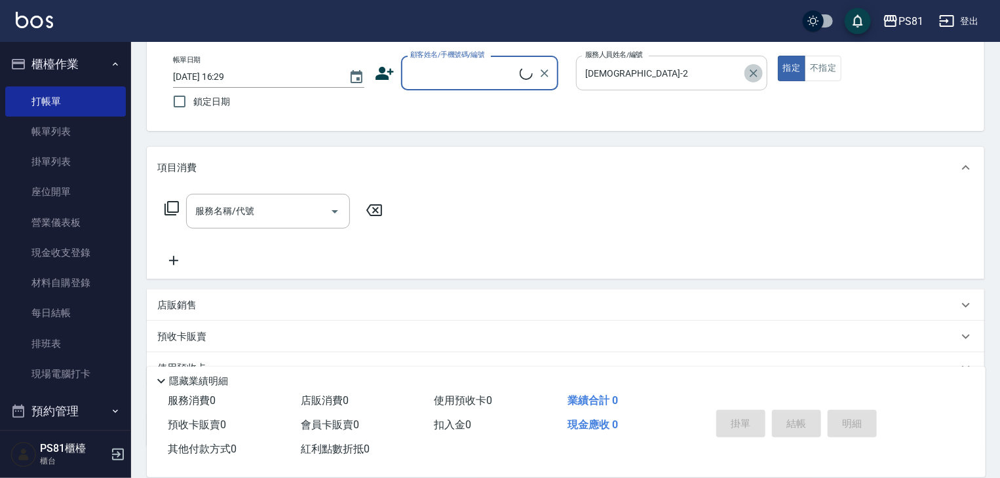
drag, startPoint x: 755, startPoint y: 71, endPoint x: 585, endPoint y: 69, distance: 170.4
click at [749, 69] on icon "Clear" at bounding box center [753, 73] width 13 height 13
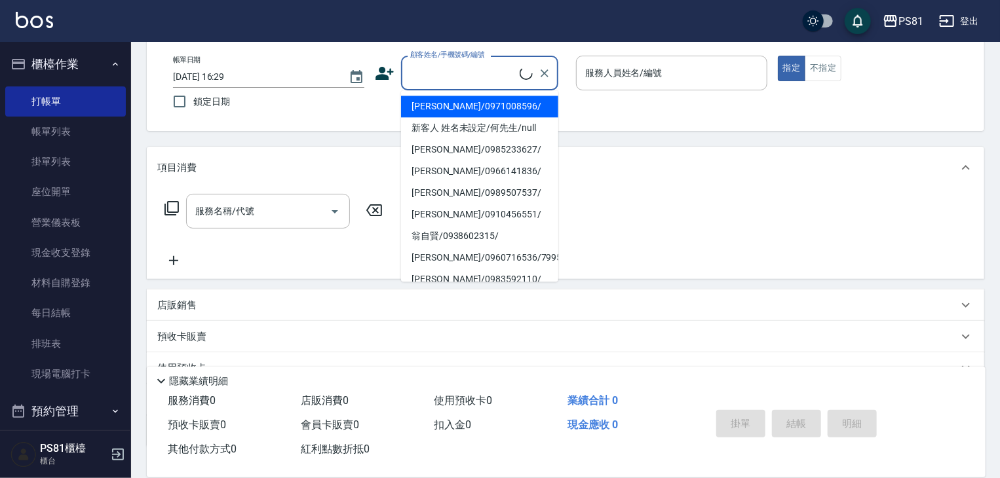
click at [491, 73] on input "顧客姓名/手機號碼/編號" at bounding box center [463, 73] width 113 height 23
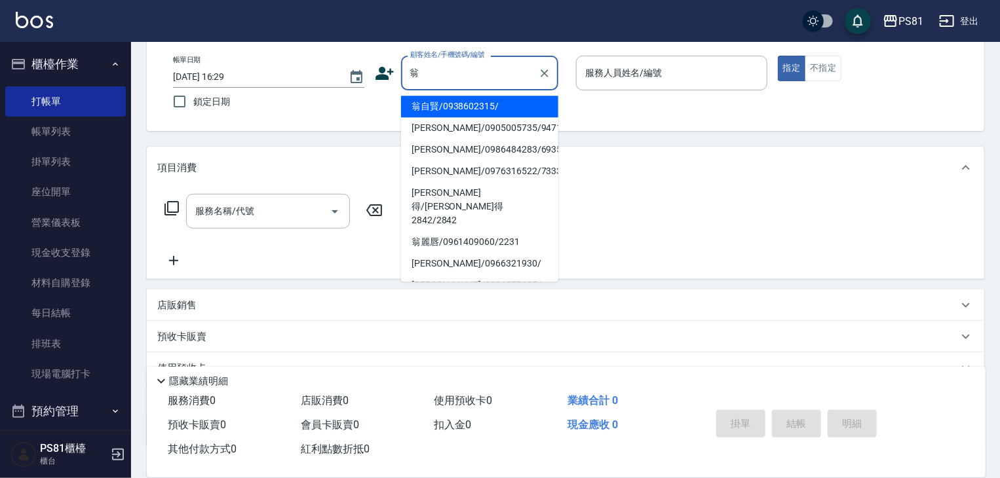
drag, startPoint x: 490, startPoint y: 71, endPoint x: 475, endPoint y: 106, distance: 37.9
click at [475, 106] on li "翁自賢/0938602315/" at bounding box center [479, 107] width 157 height 22
type input "翁自賢/0938602315/"
type input "小芸-8"
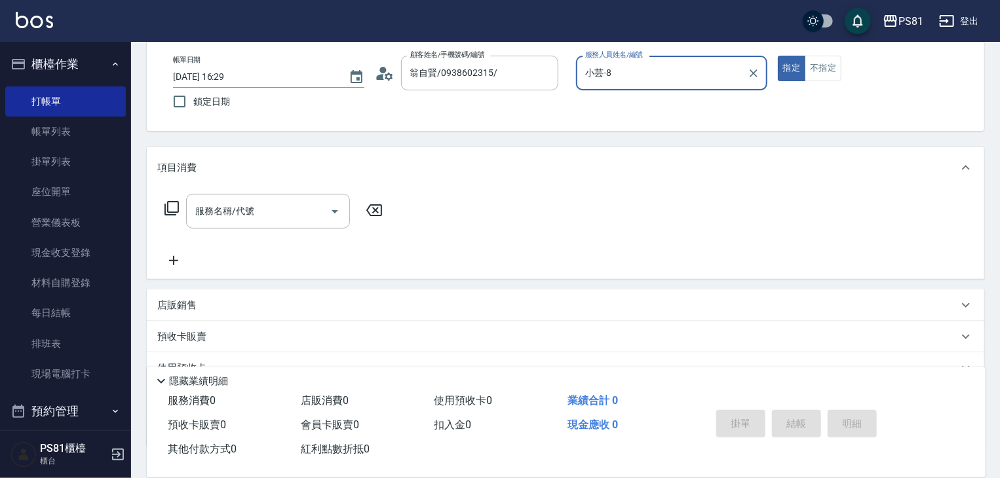
click at [476, 106] on div "帳單日期 [DATE] 16:29 鎖定日期 顧客姓名/手機號碼/編號 [PERSON_NAME]/0938602315/ 顧客姓名/手機號碼/編號 服務人員…" at bounding box center [566, 86] width 806 height 60
click at [835, 70] on button "不指定" at bounding box center [823, 69] width 37 height 26
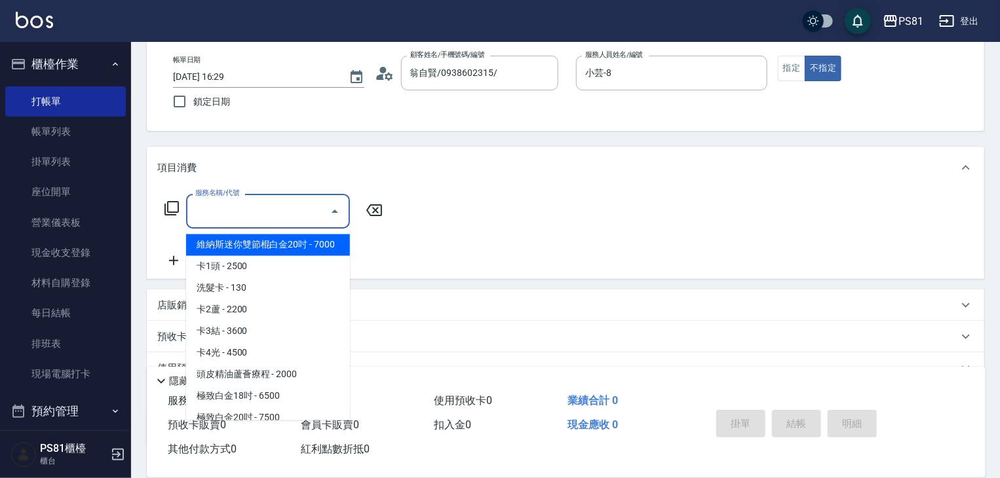
click at [227, 209] on input "服務名稱/代號" at bounding box center [258, 211] width 132 height 23
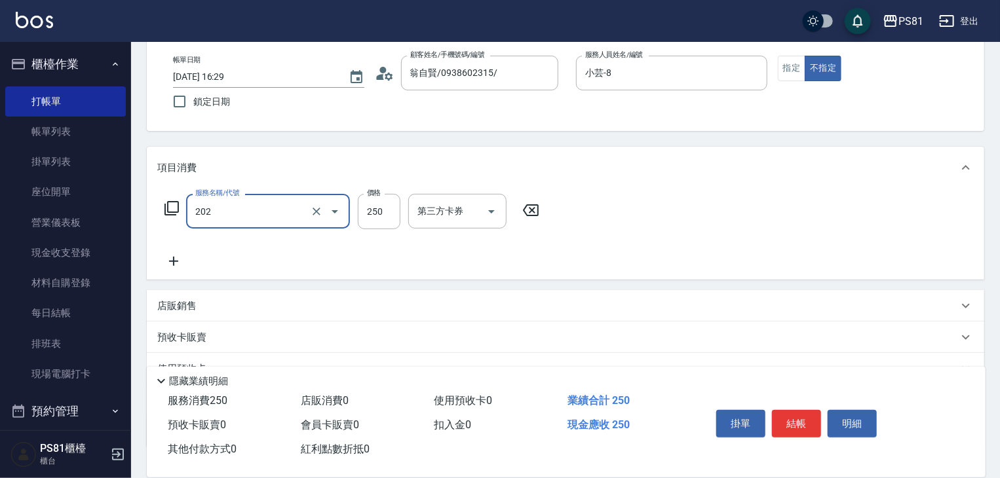
type input "單剪250(202)"
click at [788, 416] on button "結帳" at bounding box center [796, 424] width 49 height 28
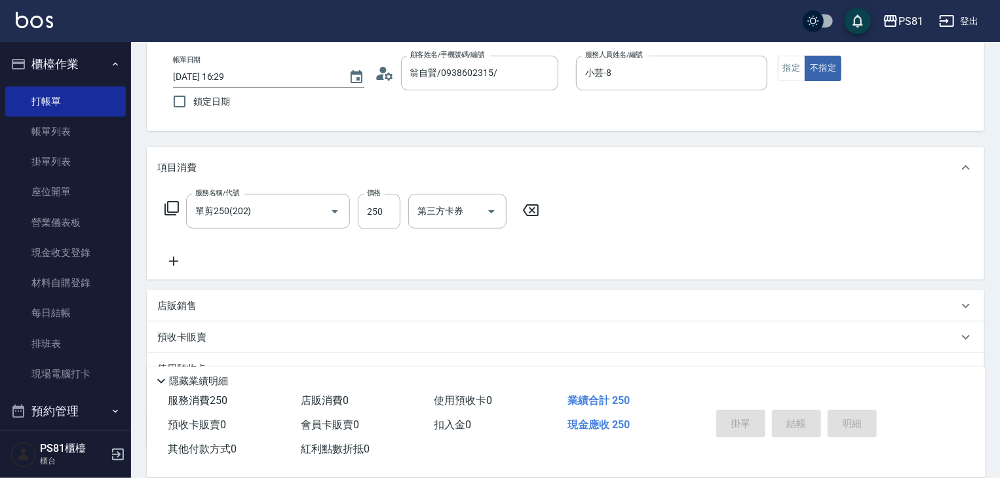
type input "[DATE] 16:47"
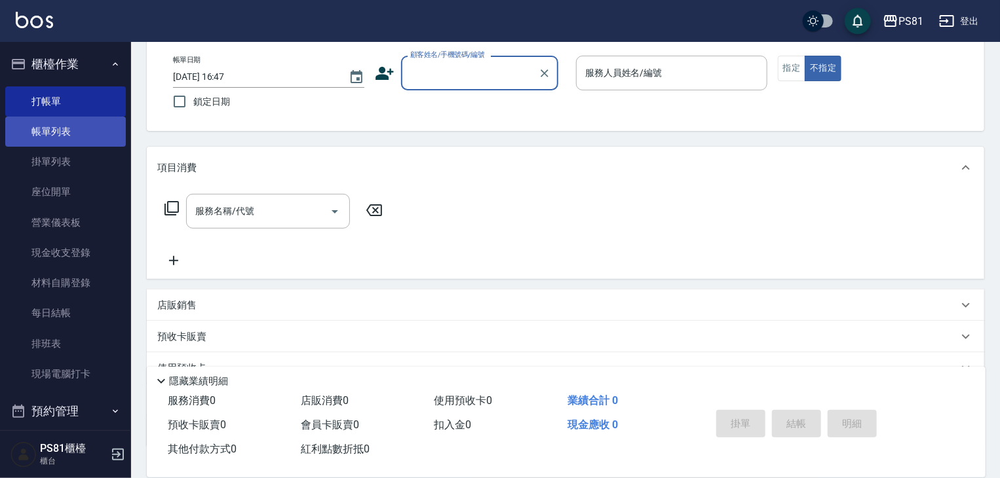
type input "ㄑ"
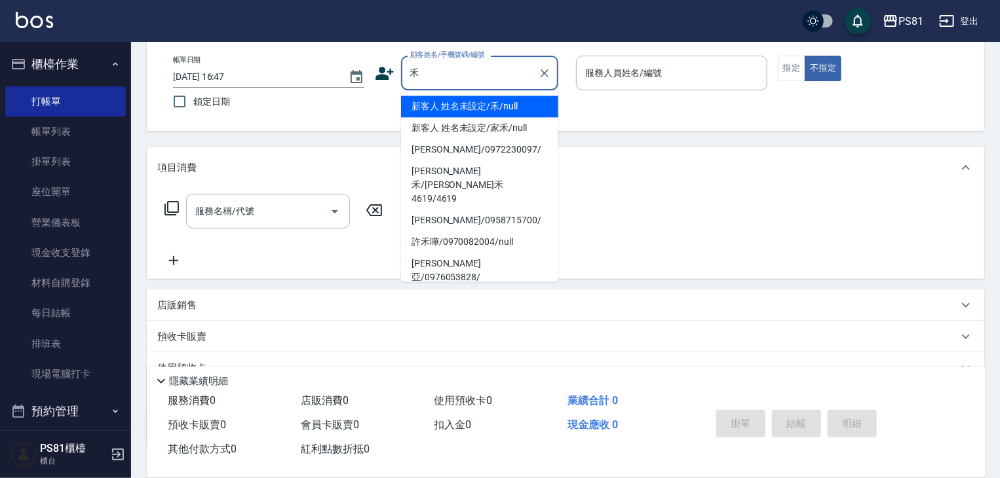
click at [446, 106] on li "新客人 姓名未設定/禾/null" at bounding box center [479, 107] width 157 height 22
type input "新客人 姓名未設定/禾/null"
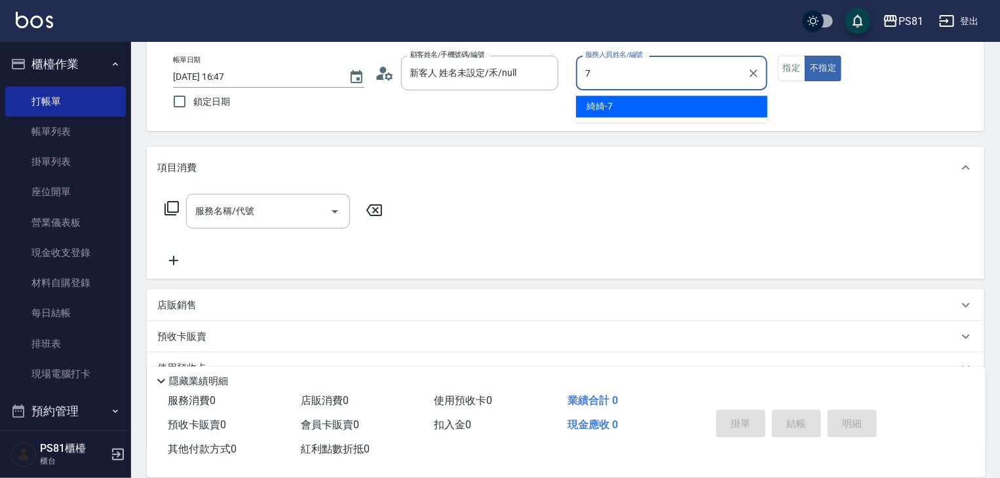
click at [737, 109] on div "綺綺 -7" at bounding box center [671, 107] width 191 height 22
type input "綺綺-7"
drag, startPoint x: 792, startPoint y: 77, endPoint x: 731, endPoint y: 90, distance: 61.7
click at [789, 77] on button "指定" at bounding box center [792, 69] width 28 height 26
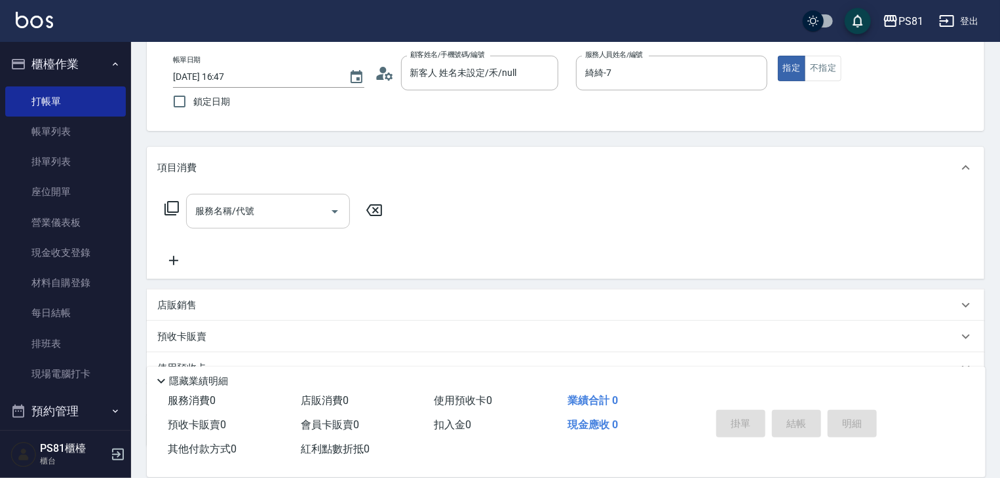
click at [244, 203] on input "服務名稱/代號" at bounding box center [258, 211] width 132 height 23
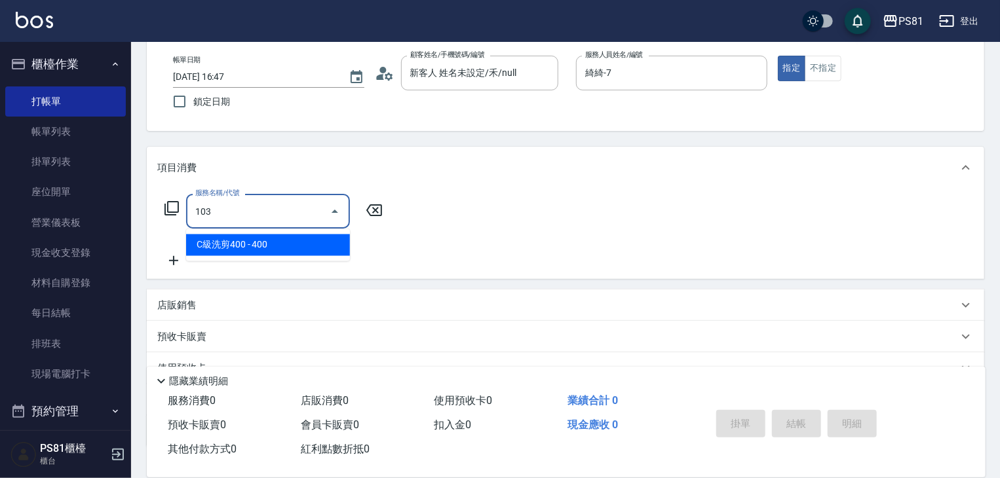
drag, startPoint x: 283, startPoint y: 250, endPoint x: 315, endPoint y: 238, distance: 33.8
click at [284, 250] on span "C級洗剪400 - 400" at bounding box center [268, 246] width 164 height 22
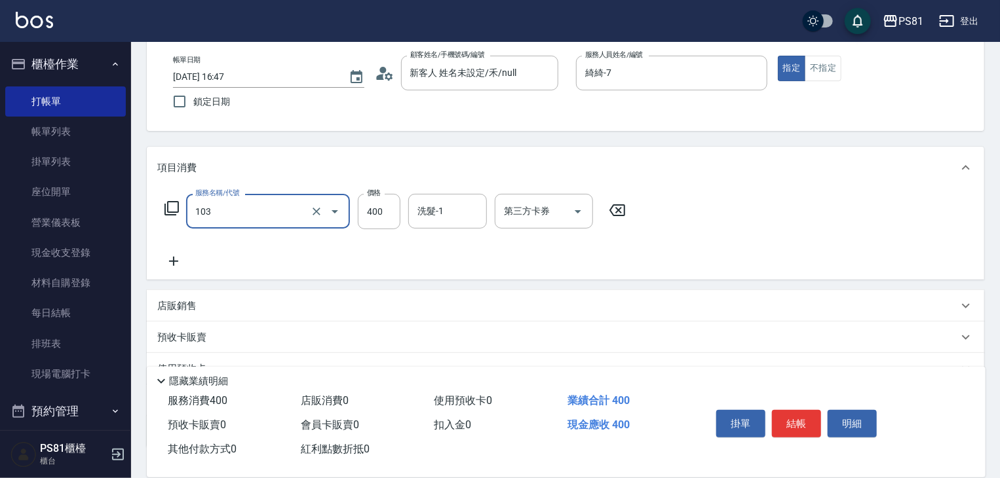
type input "C級洗剪400(103)"
drag, startPoint x: 351, startPoint y: 225, endPoint x: 435, endPoint y: 214, distance: 84.6
click at [377, 216] on input "400" at bounding box center [379, 211] width 43 height 35
type input "450"
click at [815, 424] on button "結帳" at bounding box center [796, 424] width 49 height 28
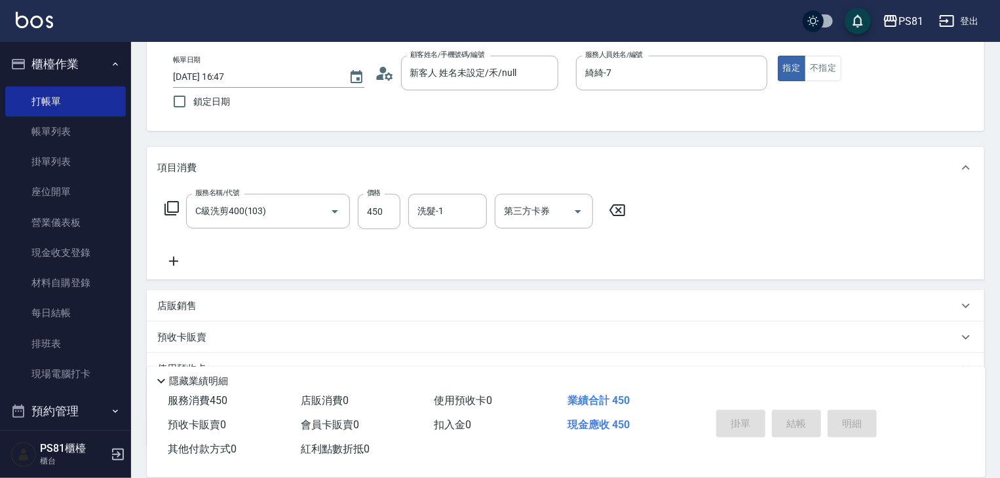
type input "[DATE] 16:50"
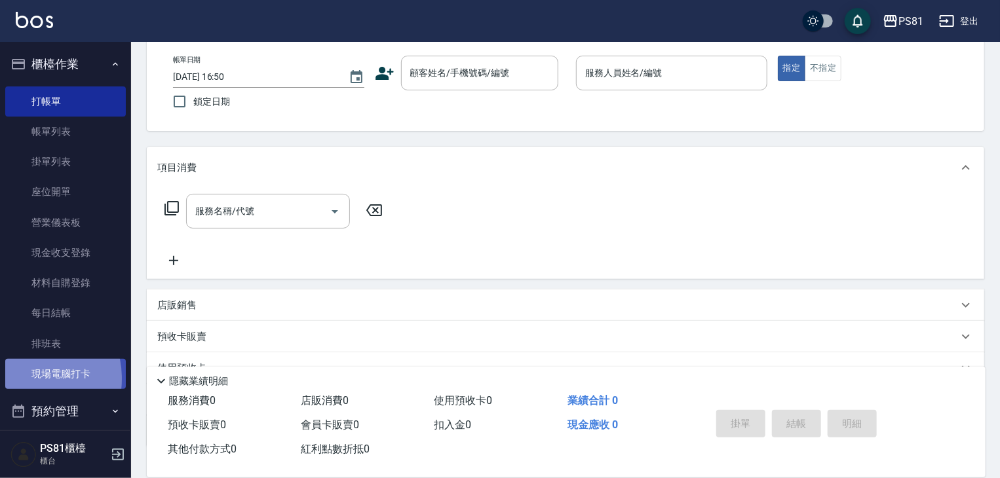
click at [24, 379] on link "現場電腦打卡" at bounding box center [65, 374] width 121 height 30
